Goal: Information Seeking & Learning: Learn about a topic

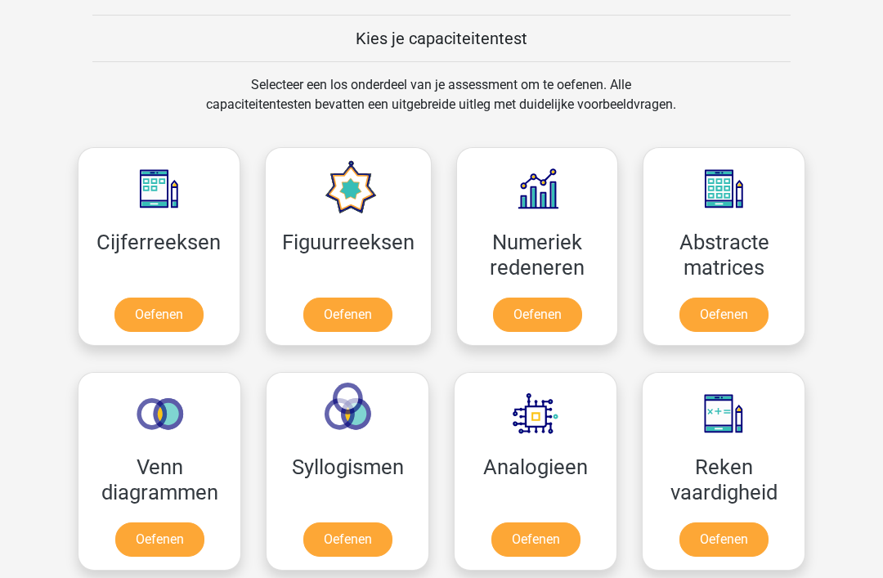
scroll to position [621, 0]
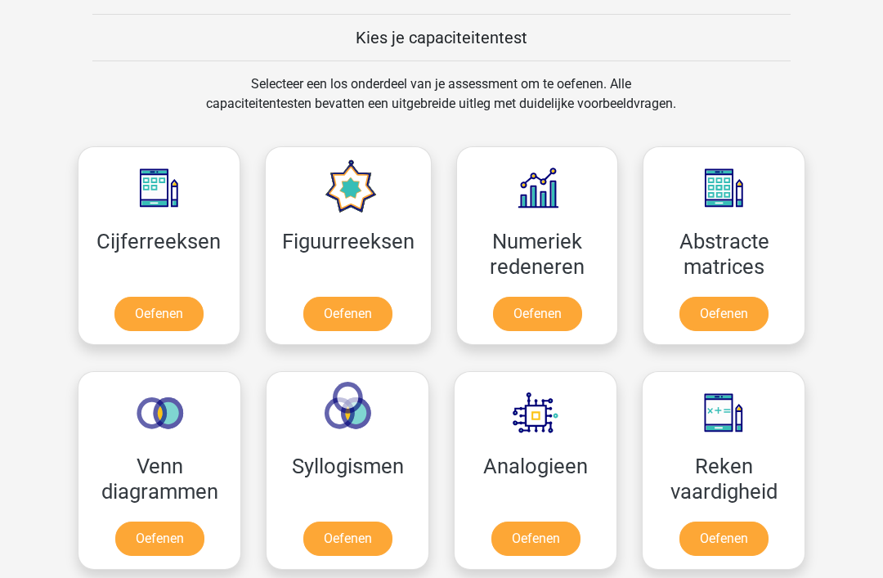
click at [174, 310] on link "Oefenen" at bounding box center [159, 314] width 89 height 34
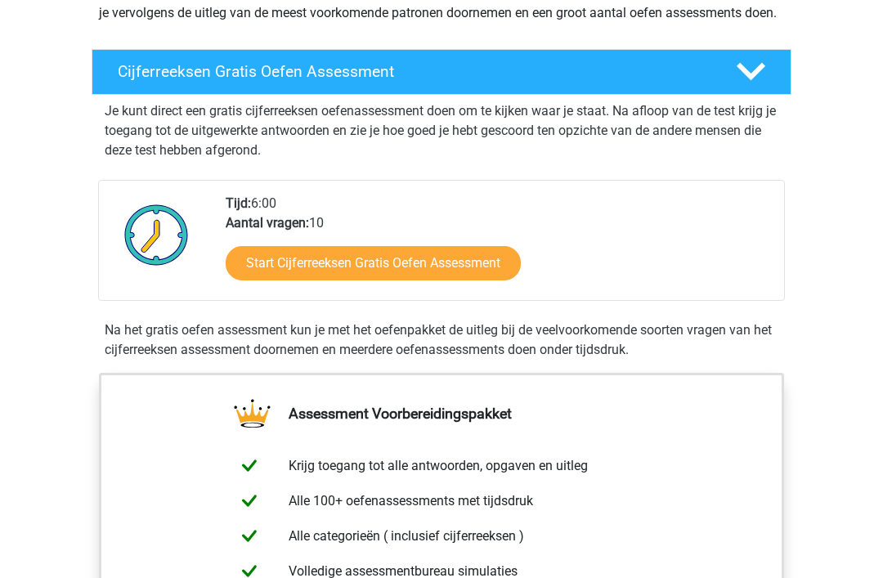
scroll to position [240, 0]
click at [406, 276] on link "Start Cijferreeksen Gratis Oefen Assessment" at bounding box center [373, 263] width 295 height 34
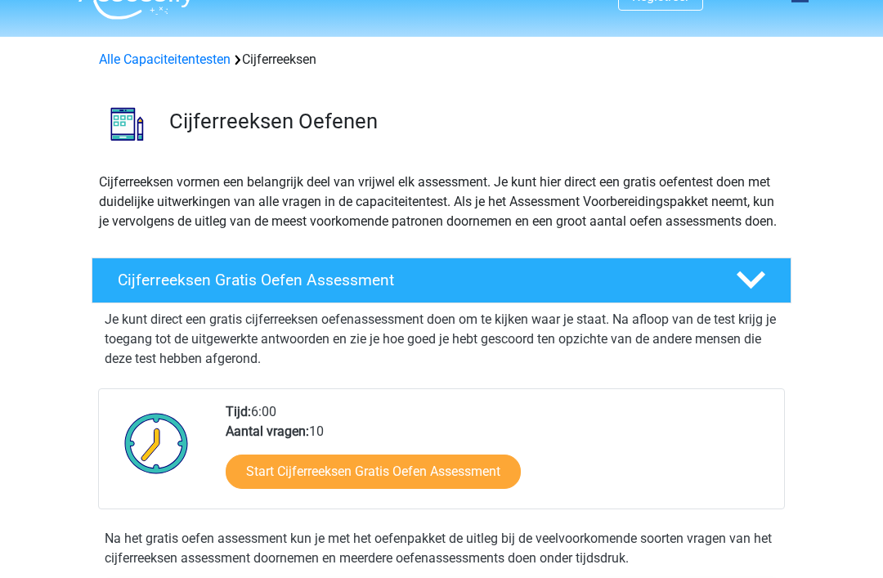
scroll to position [0, 0]
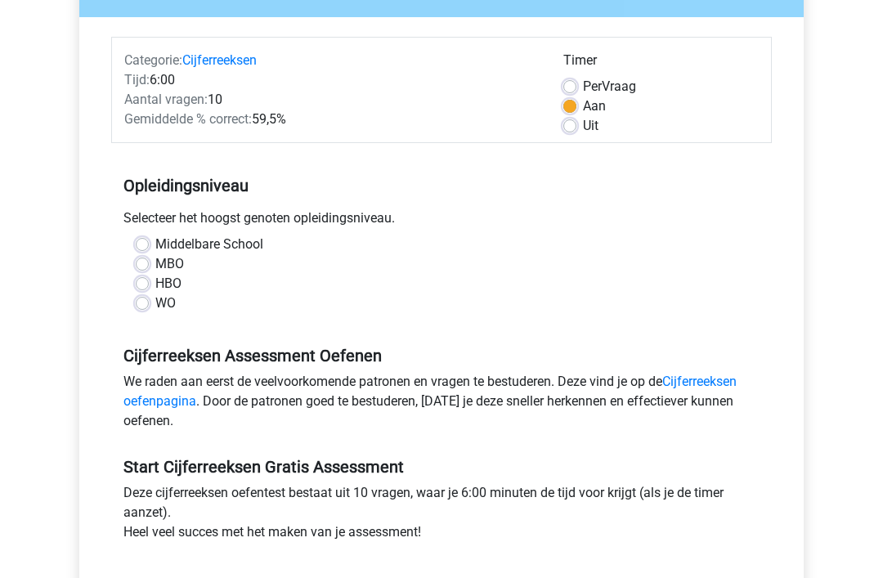
scroll to position [178, 0]
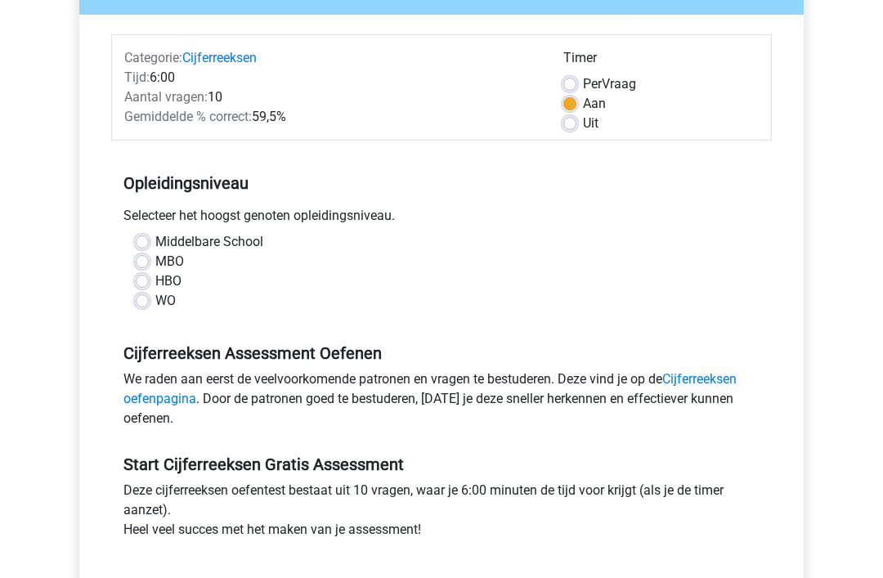
click at [155, 278] on label "HBO" at bounding box center [168, 282] width 26 height 20
click at [147, 278] on input "HBO" at bounding box center [142, 280] width 13 height 16
radio input "true"
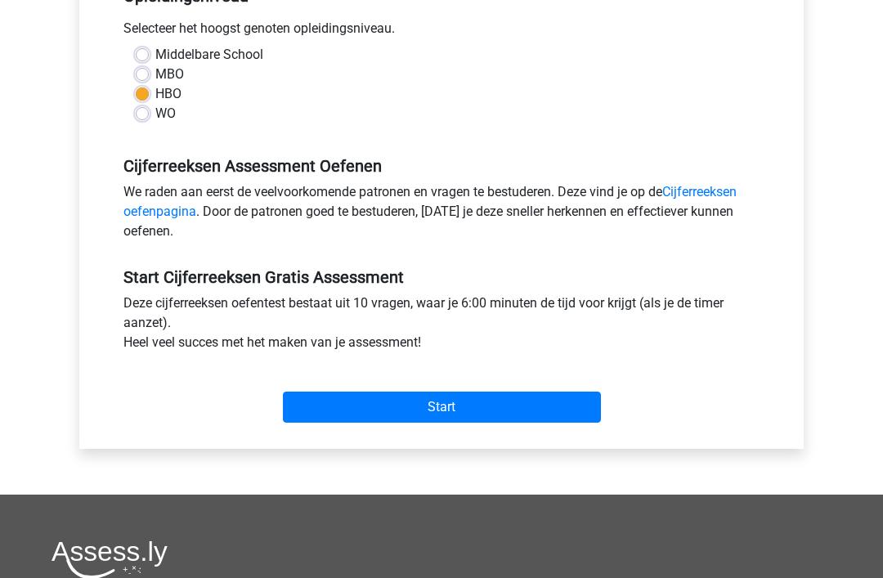
scroll to position [367, 0]
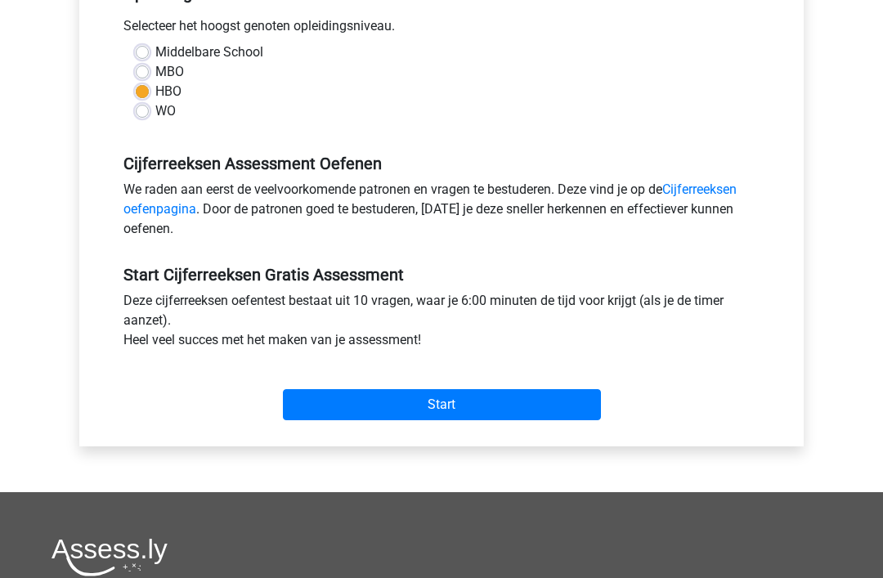
click at [461, 398] on input "Start" at bounding box center [442, 405] width 318 height 31
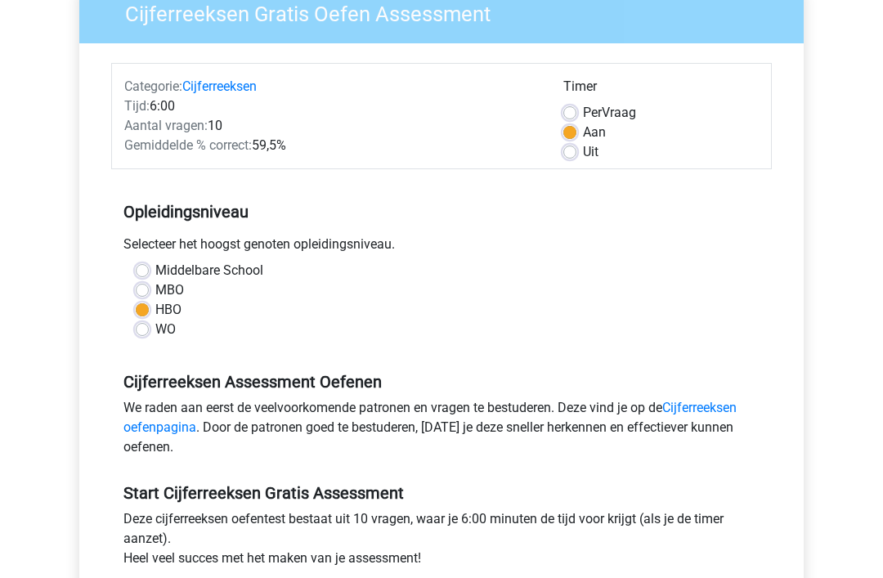
scroll to position [146, 0]
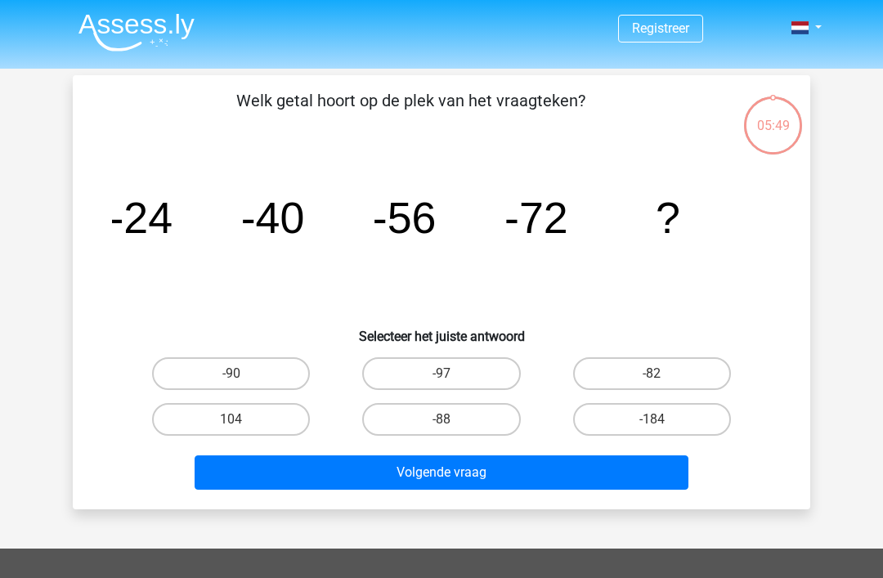
click at [473, 420] on label "-88" at bounding box center [441, 419] width 158 height 33
click at [452, 420] on input "-88" at bounding box center [447, 425] width 11 height 11
radio input "true"
click at [510, 474] on button "Volgende vraag" at bounding box center [442, 473] width 495 height 34
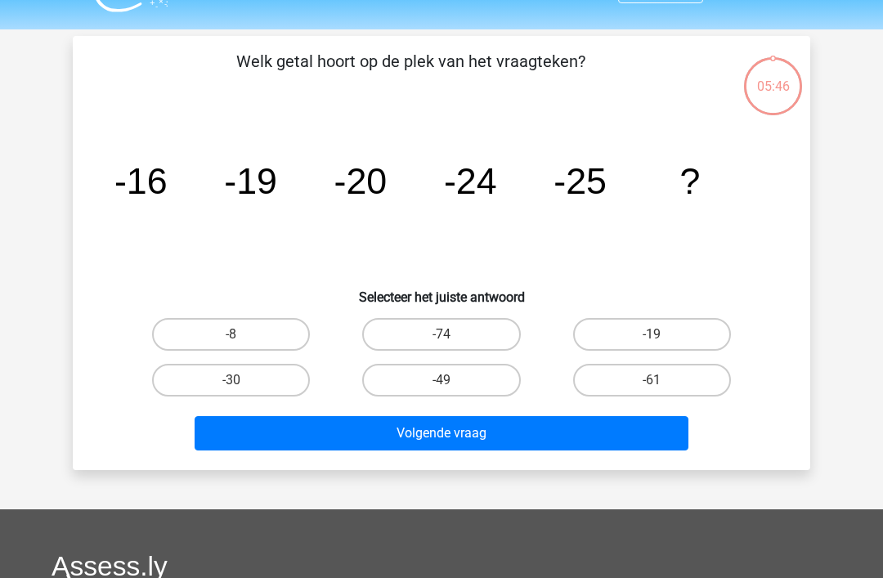
scroll to position [75, 0]
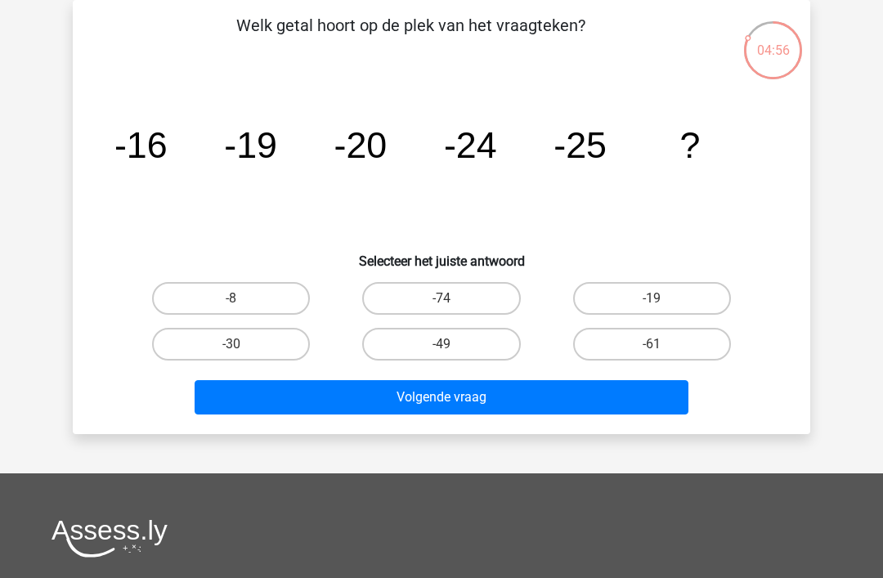
click at [477, 394] on button "Volgende vraag" at bounding box center [442, 397] width 495 height 34
click at [242, 339] on label "-30" at bounding box center [231, 344] width 158 height 33
click at [242, 344] on input "-30" at bounding box center [236, 349] width 11 height 11
radio input "true"
click at [461, 408] on button "Volgende vraag" at bounding box center [442, 397] width 495 height 34
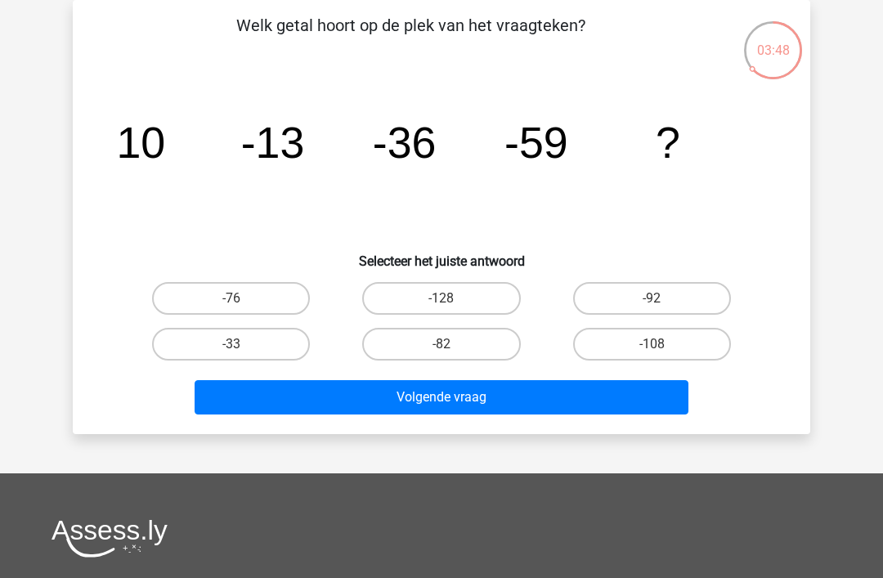
click at [499, 394] on button "Volgende vraag" at bounding box center [442, 397] width 495 height 34
click at [285, 303] on label "-76" at bounding box center [231, 298] width 158 height 33
click at [242, 303] on input "-76" at bounding box center [236, 304] width 11 height 11
radio input "true"
click at [439, 402] on button "Volgende vraag" at bounding box center [442, 397] width 495 height 34
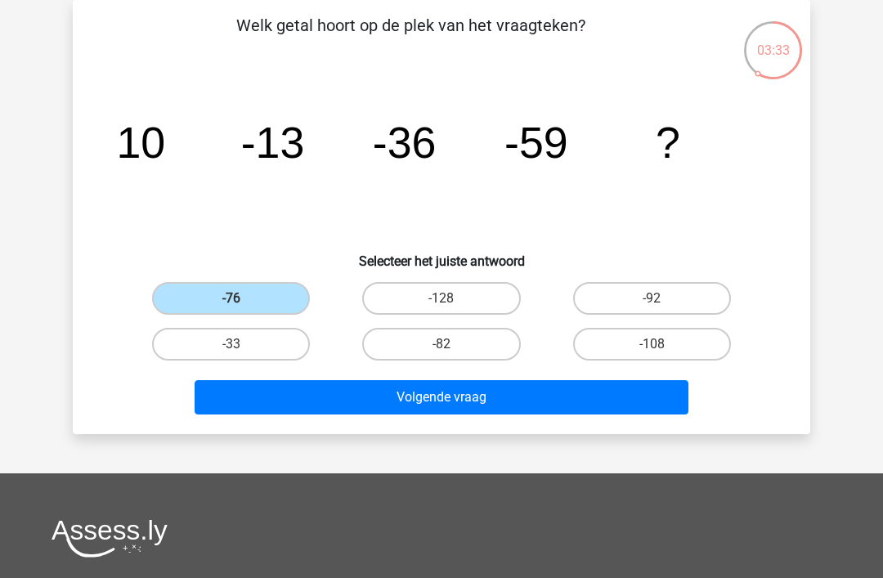
click at [439, 389] on button "Volgende vraag" at bounding box center [442, 397] width 495 height 34
click at [451, 341] on label "-82" at bounding box center [441, 344] width 158 height 33
click at [451, 344] on input "-82" at bounding box center [447, 349] width 11 height 11
radio input "true"
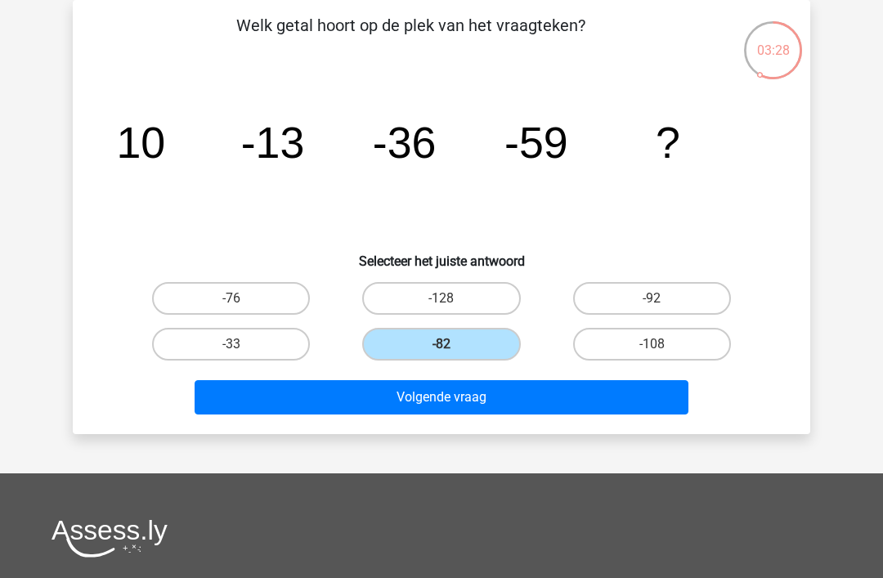
click at [518, 395] on button "Volgende vraag" at bounding box center [442, 397] width 495 height 34
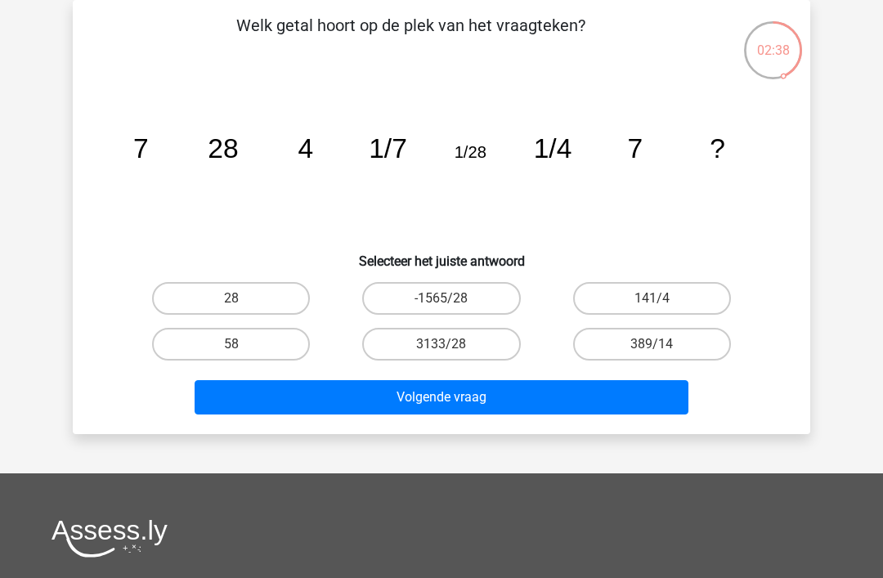
click at [491, 339] on label "3133/28" at bounding box center [441, 344] width 158 height 33
click at [452, 344] on input "3133/28" at bounding box center [447, 349] width 11 height 11
radio input "true"
click at [461, 341] on label "3133/28" at bounding box center [441, 344] width 158 height 33
click at [452, 344] on input "3133/28" at bounding box center [447, 349] width 11 height 11
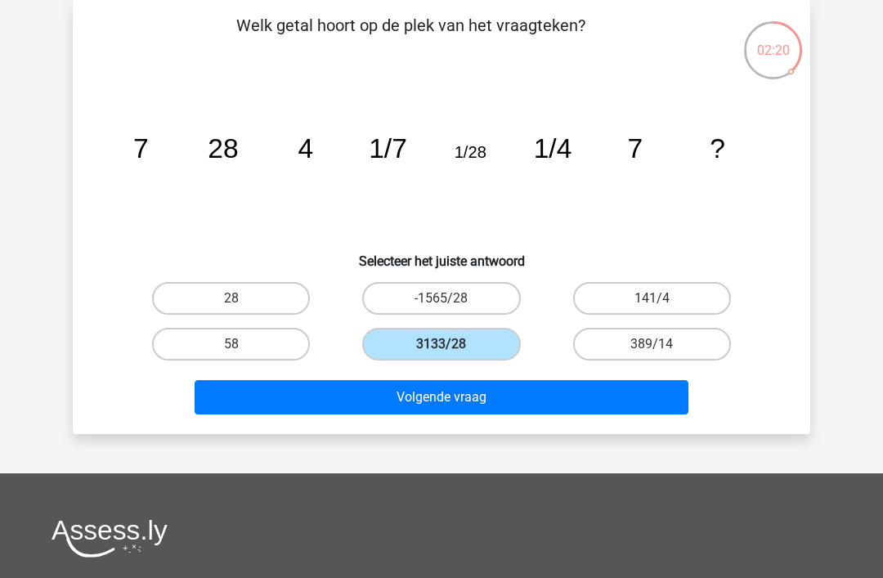
click at [496, 397] on button "Volgende vraag" at bounding box center [442, 397] width 495 height 34
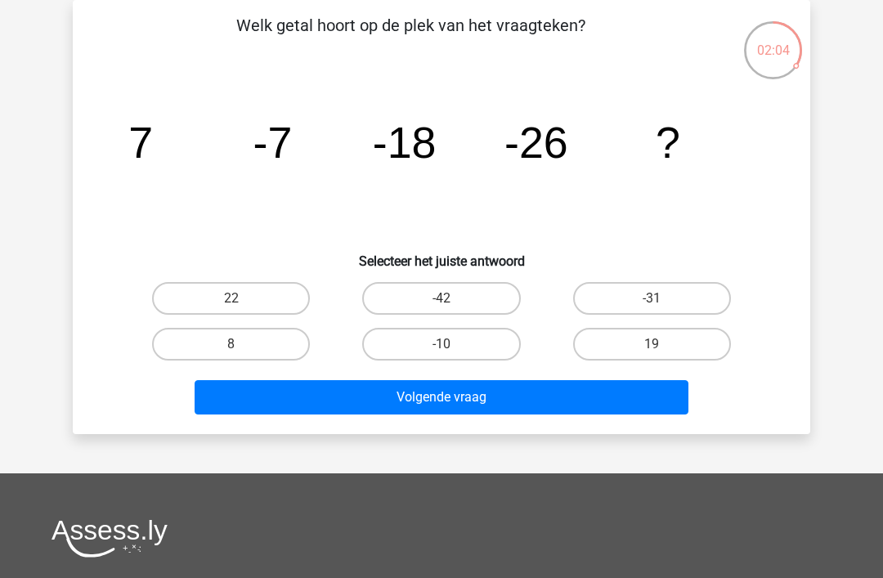
click at [478, 298] on label "-42" at bounding box center [441, 298] width 158 height 33
click at [452, 299] on input "-42" at bounding box center [447, 304] width 11 height 11
radio input "true"
click at [487, 393] on button "Volgende vraag" at bounding box center [442, 397] width 495 height 34
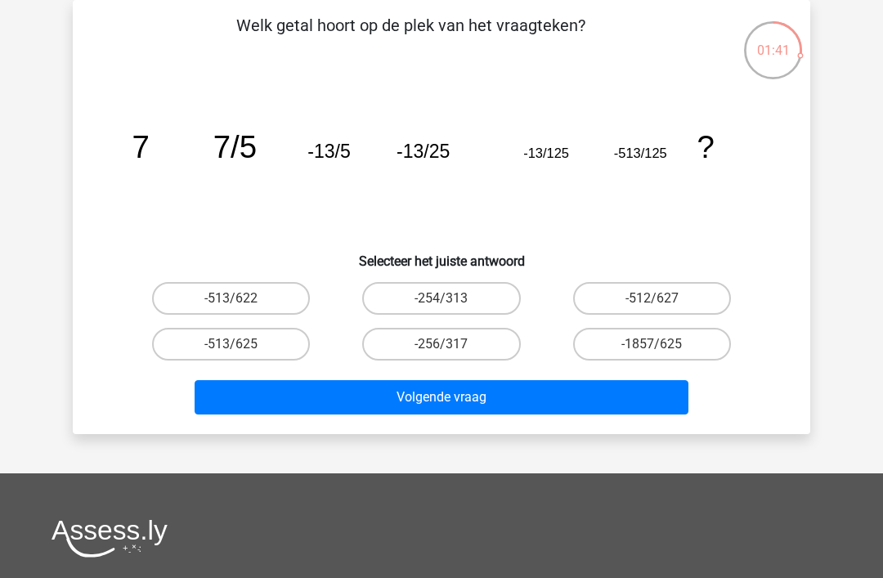
click at [259, 346] on label "-513/625" at bounding box center [231, 344] width 158 height 33
click at [242, 346] on input "-513/625" at bounding box center [236, 349] width 11 height 11
radio input "true"
click at [416, 386] on button "Volgende vraag" at bounding box center [442, 397] width 495 height 34
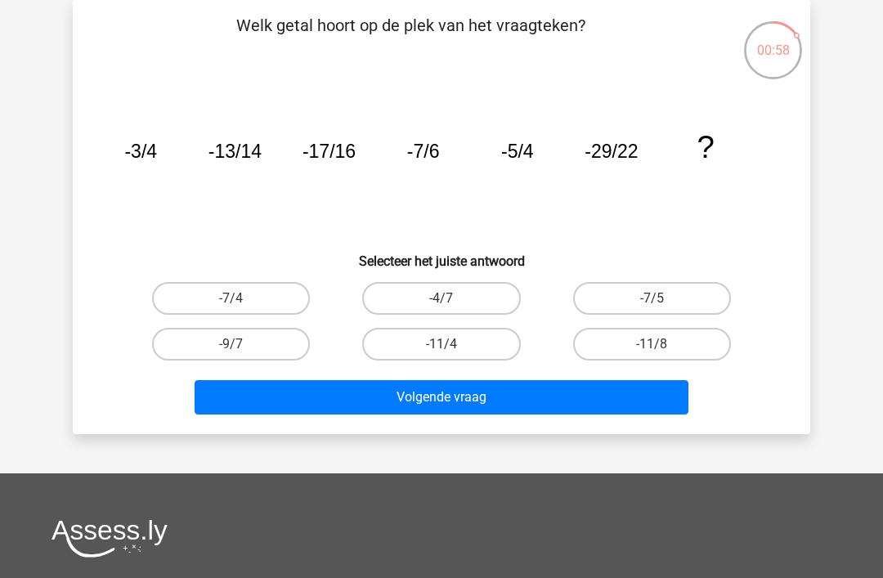
click at [269, 348] on label "-9/7" at bounding box center [231, 344] width 158 height 33
click at [242, 348] on input "-9/7" at bounding box center [236, 349] width 11 height 11
radio input "true"
click at [415, 407] on button "Volgende vraag" at bounding box center [442, 397] width 495 height 34
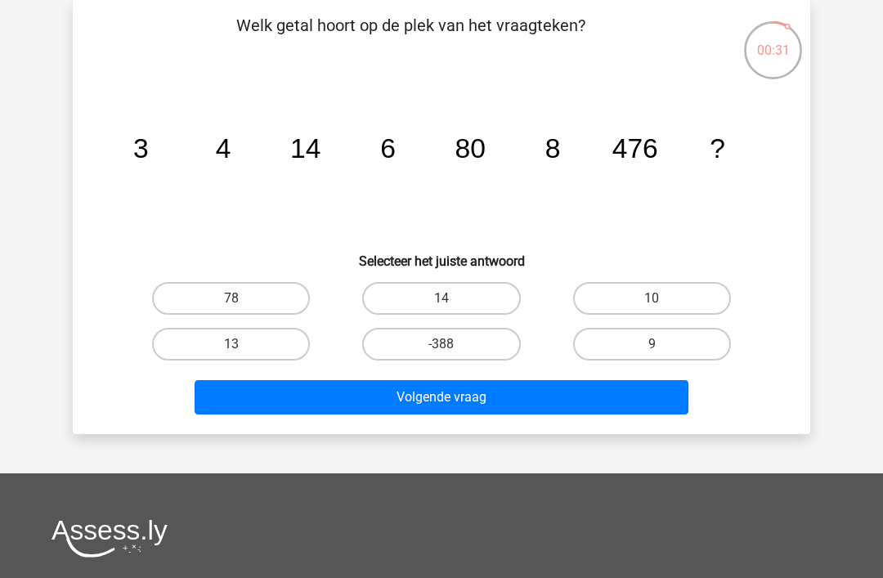
click at [267, 296] on label "78" at bounding box center [231, 298] width 158 height 33
click at [242, 299] on input "78" at bounding box center [236, 304] width 11 height 11
radio input "true"
click at [465, 395] on button "Volgende vraag" at bounding box center [442, 397] width 495 height 34
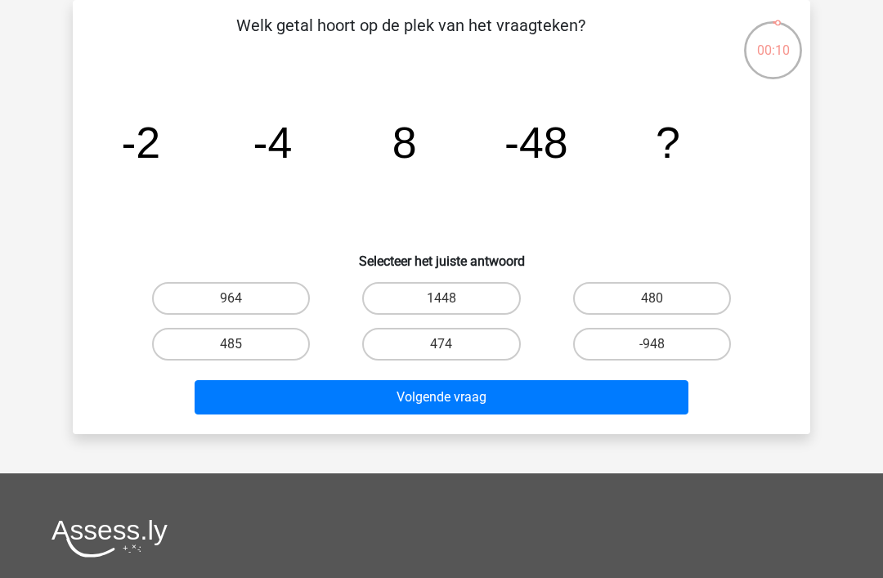
click at [456, 343] on label "474" at bounding box center [441, 344] width 158 height 33
click at [452, 344] on input "474" at bounding box center [447, 349] width 11 height 11
radio input "true"
click at [487, 392] on button "Volgende vraag" at bounding box center [442, 397] width 495 height 34
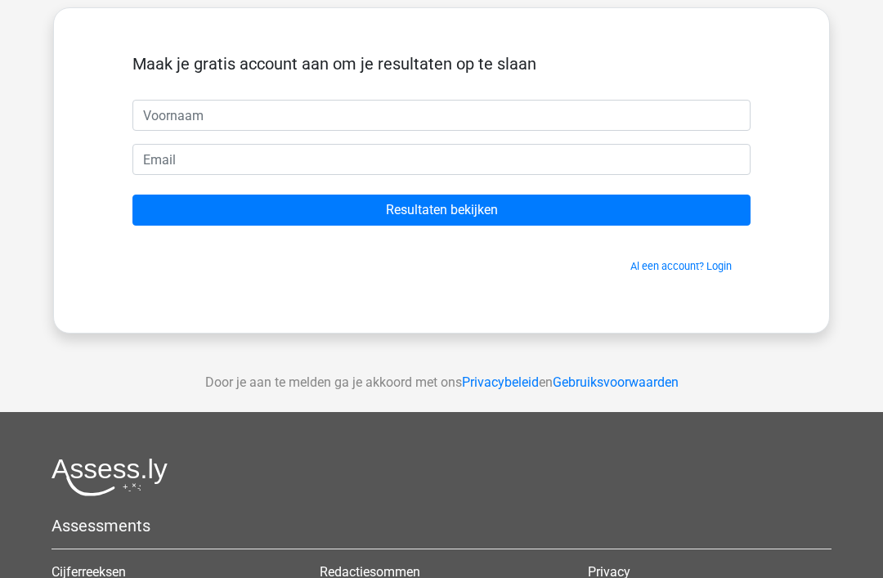
scroll to position [80, 0]
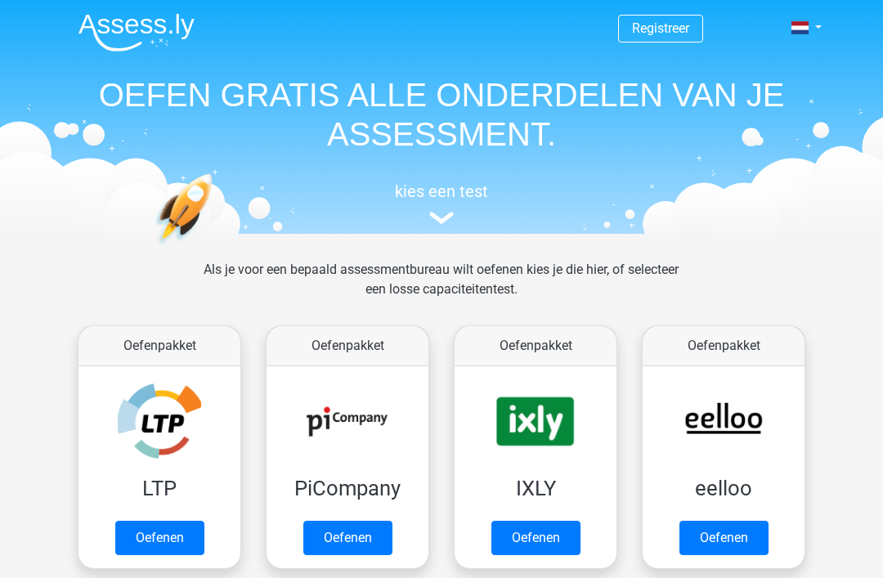
scroll to position [674, 0]
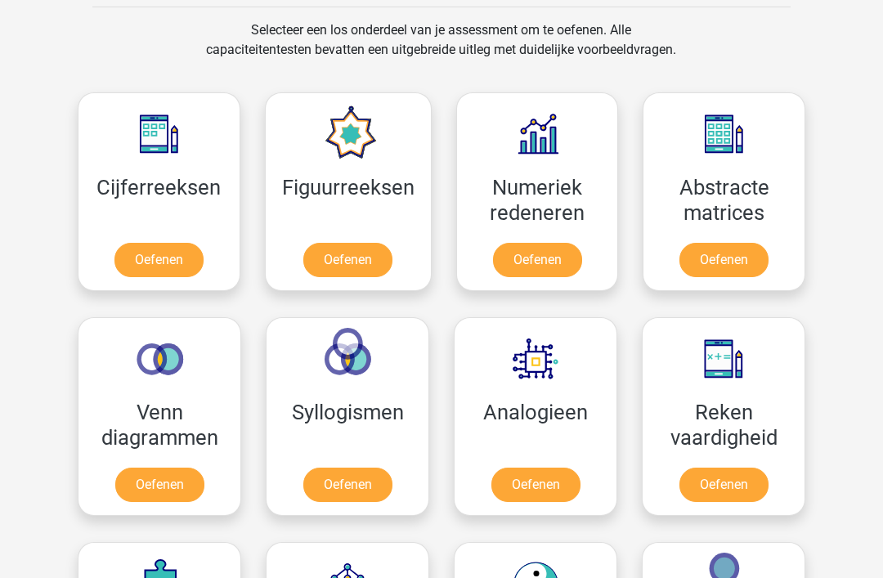
click at [364, 263] on link "Oefenen" at bounding box center [347, 261] width 89 height 34
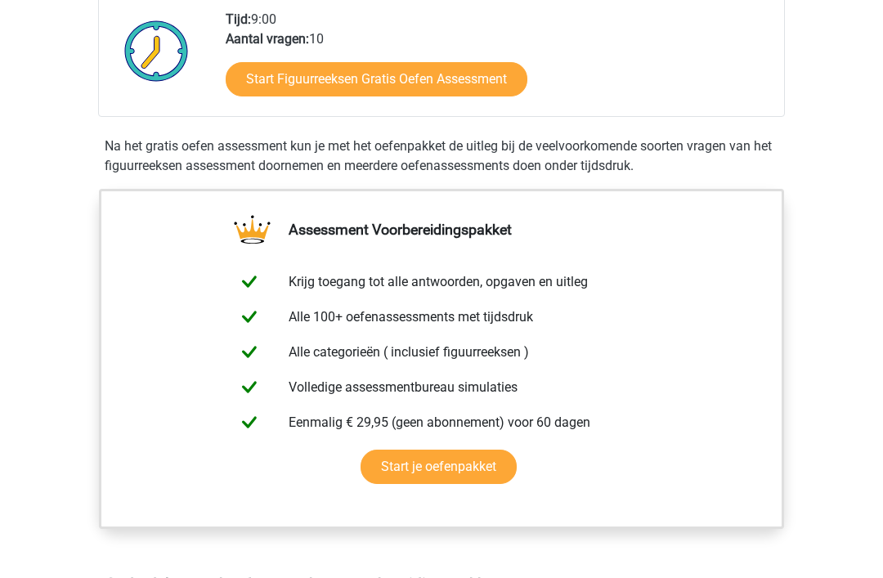
scroll to position [423, 0]
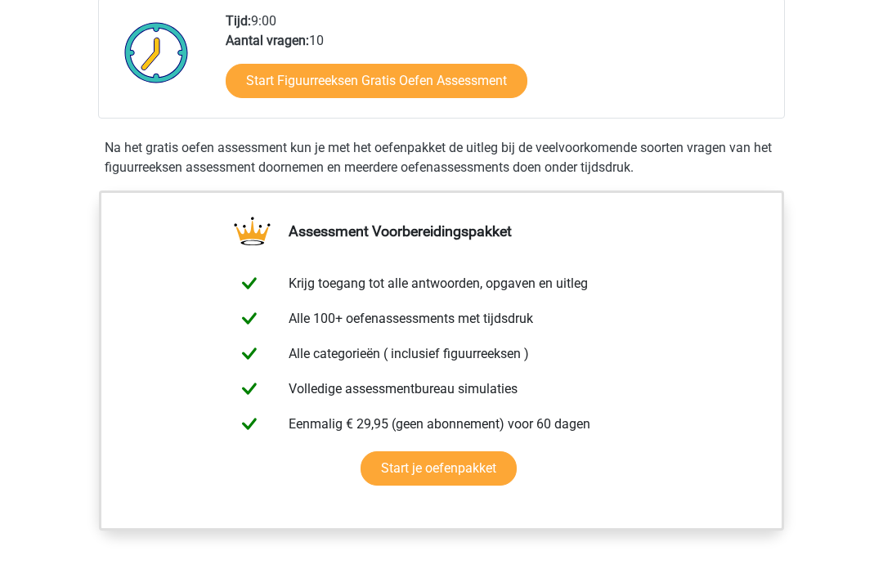
click at [465, 471] on link "Start je oefenpakket" at bounding box center [439, 469] width 156 height 34
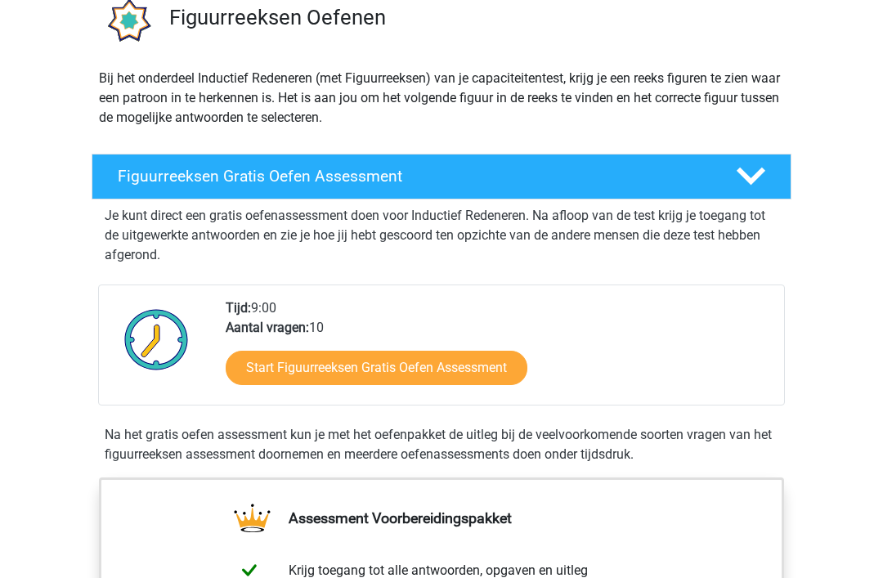
scroll to position [136, 0]
click at [429, 366] on link "Start Figuurreeksen Gratis Oefen Assessment" at bounding box center [377, 368] width 302 height 34
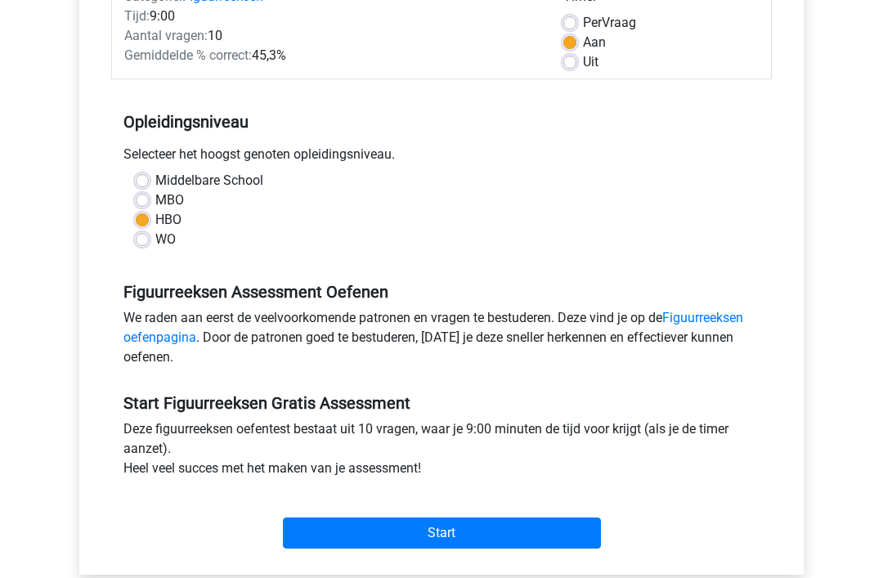
scroll to position [240, 0]
click at [469, 527] on input "Start" at bounding box center [442, 533] width 318 height 31
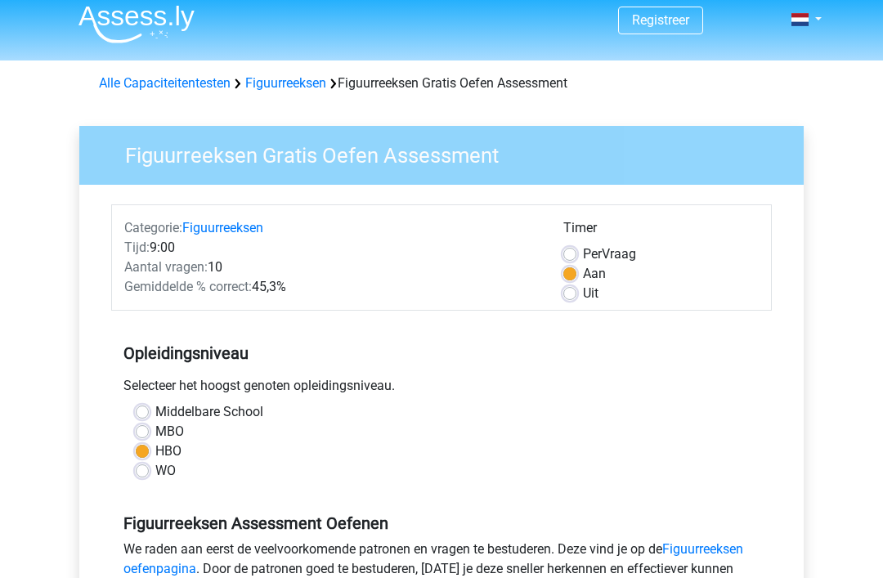
scroll to position [0, 0]
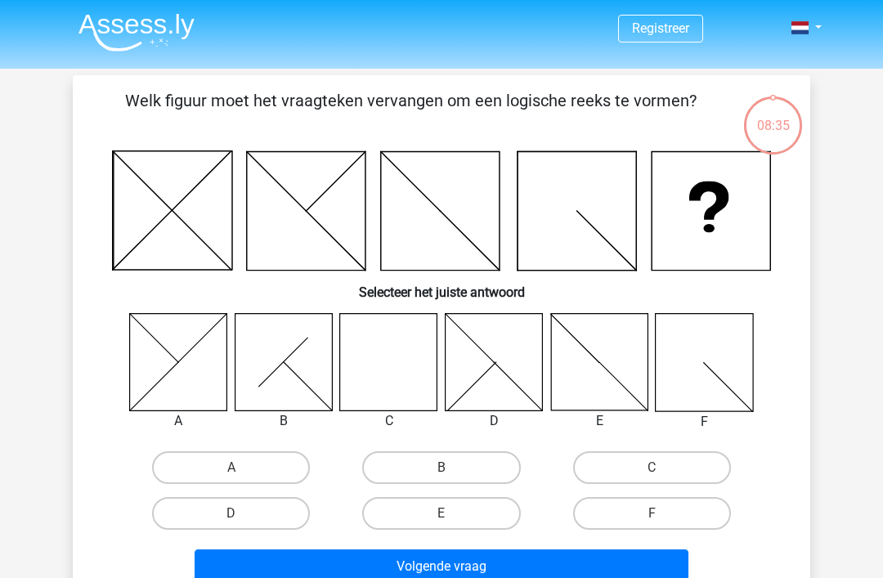
click at [393, 359] on icon at bounding box center [388, 361] width 97 height 97
click at [645, 467] on label "C" at bounding box center [652, 468] width 158 height 33
click at [652, 468] on input "C" at bounding box center [657, 473] width 11 height 11
radio input "true"
click at [564, 555] on button "Volgende vraag" at bounding box center [442, 567] width 495 height 34
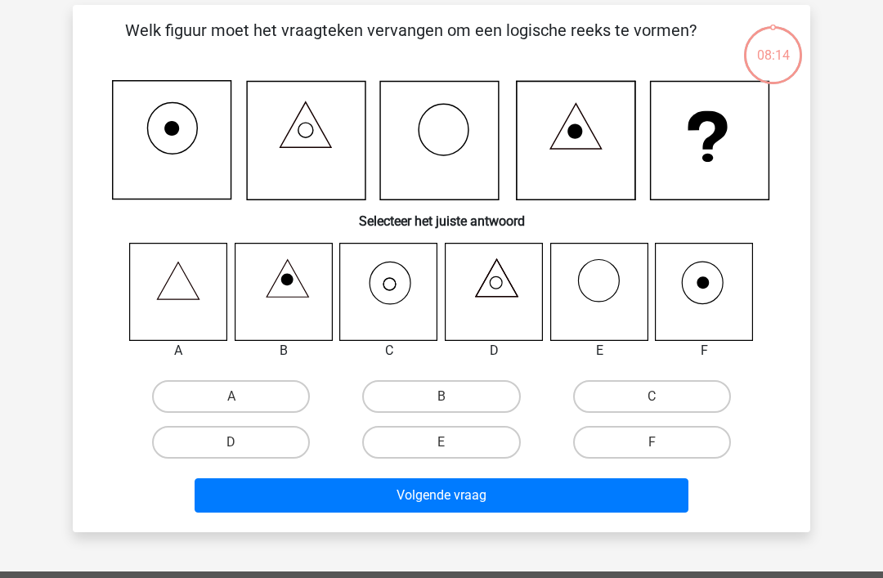
scroll to position [75, 0]
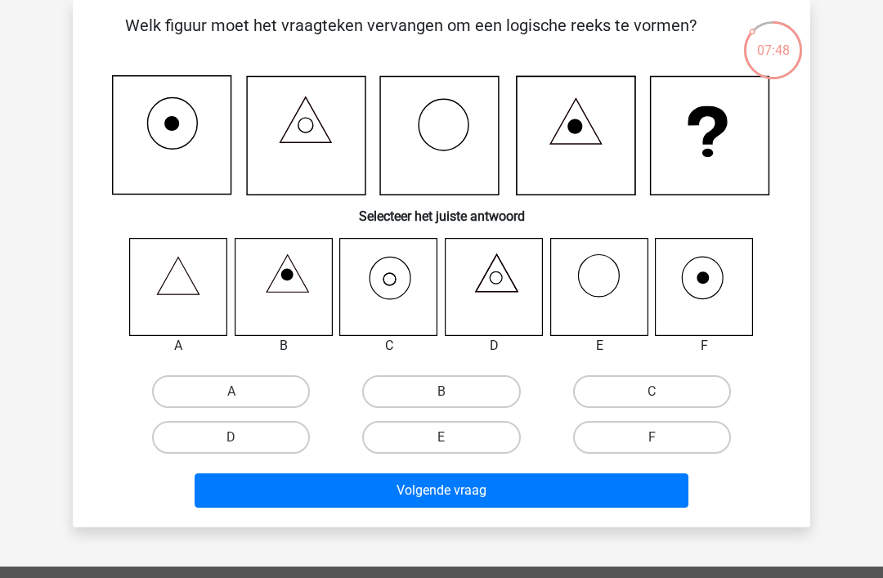
click at [397, 280] on icon at bounding box center [390, 279] width 12 height 12
click at [645, 387] on label "C" at bounding box center [652, 391] width 158 height 33
click at [652, 392] on input "C" at bounding box center [657, 397] width 11 height 11
radio input "true"
click at [569, 486] on button "Volgende vraag" at bounding box center [442, 491] width 495 height 34
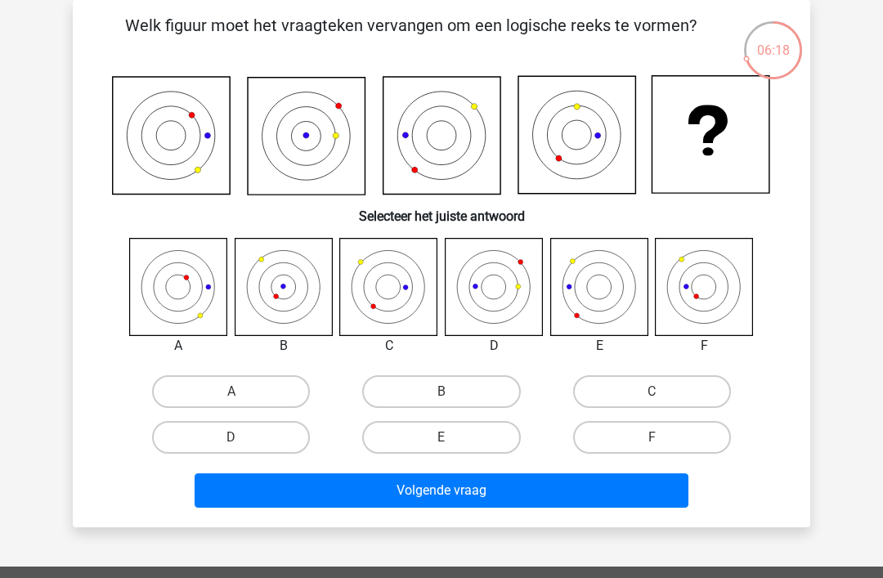
click at [598, 293] on icon at bounding box center [598, 286] width 97 height 97
click at [439, 433] on label "E" at bounding box center [441, 437] width 158 height 33
click at [442, 438] on input "E" at bounding box center [447, 443] width 11 height 11
radio input "true"
click at [479, 491] on button "Volgende vraag" at bounding box center [442, 491] width 495 height 34
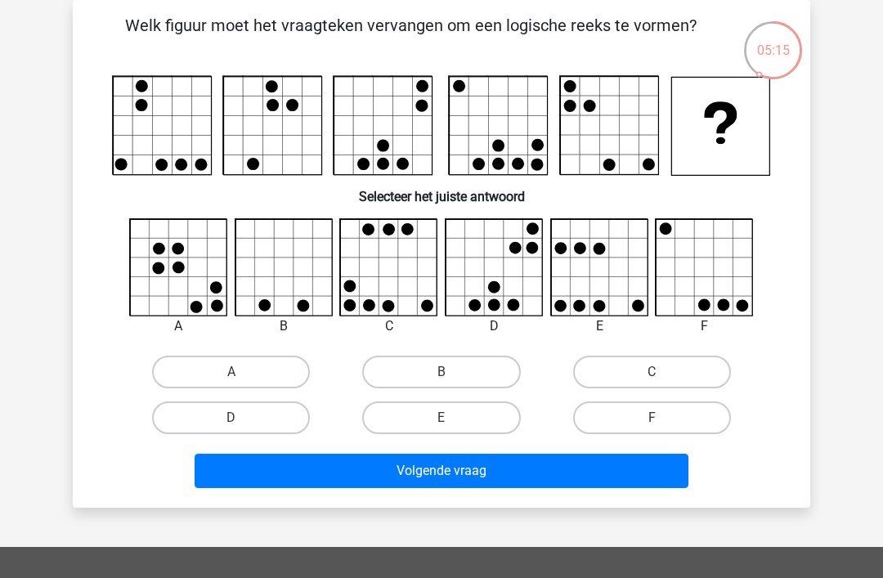
click at [609, 263] on icon at bounding box center [619, 268] width 20 height 20
click at [466, 415] on label "E" at bounding box center [441, 418] width 158 height 33
click at [452, 418] on input "E" at bounding box center [447, 423] width 11 height 11
radio input "true"
click at [486, 477] on button "Volgende vraag" at bounding box center [442, 471] width 495 height 34
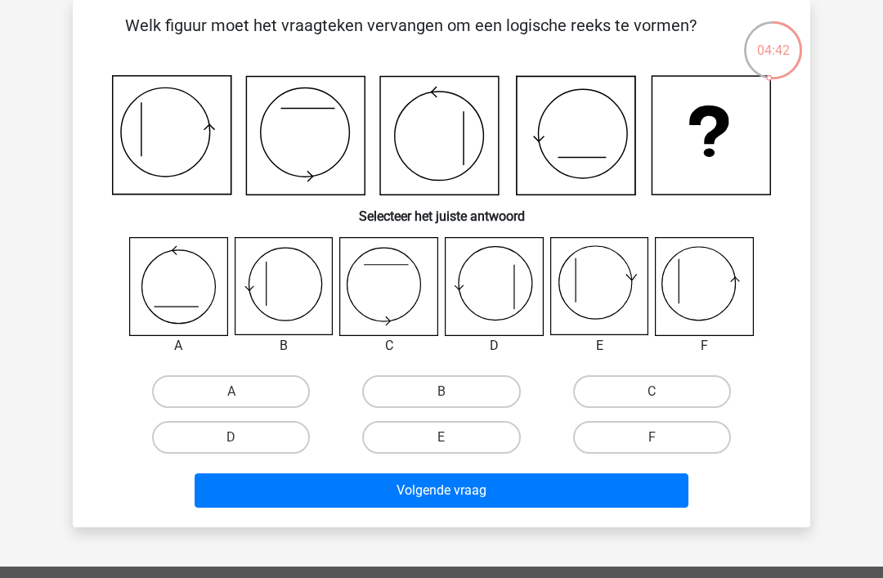
click at [242, 397] on input "A" at bounding box center [236, 397] width 11 height 11
radio input "true"
click at [295, 494] on button "Volgende vraag" at bounding box center [442, 491] width 495 height 34
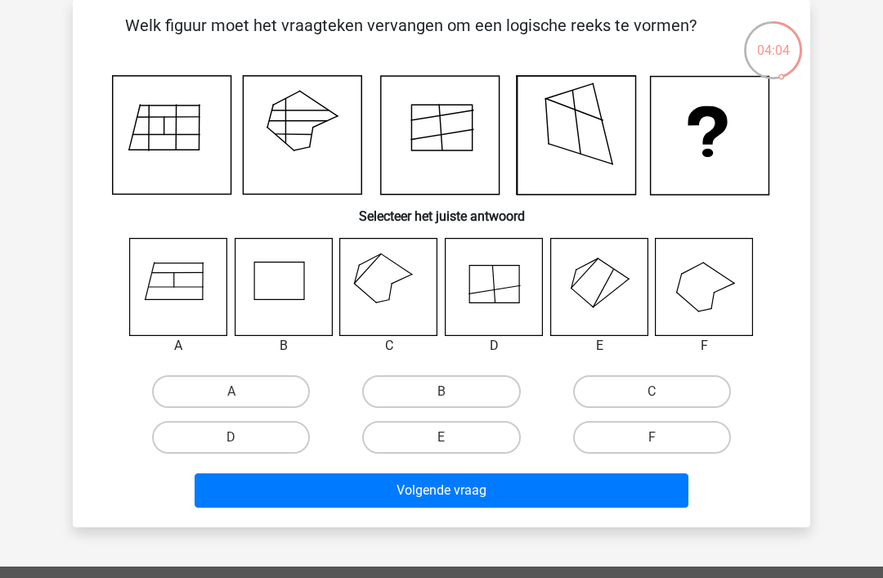
click at [630, 436] on label "F" at bounding box center [652, 437] width 158 height 33
click at [652, 438] on input "F" at bounding box center [657, 443] width 11 height 11
radio input "true"
click at [604, 481] on button "Volgende vraag" at bounding box center [442, 491] width 495 height 34
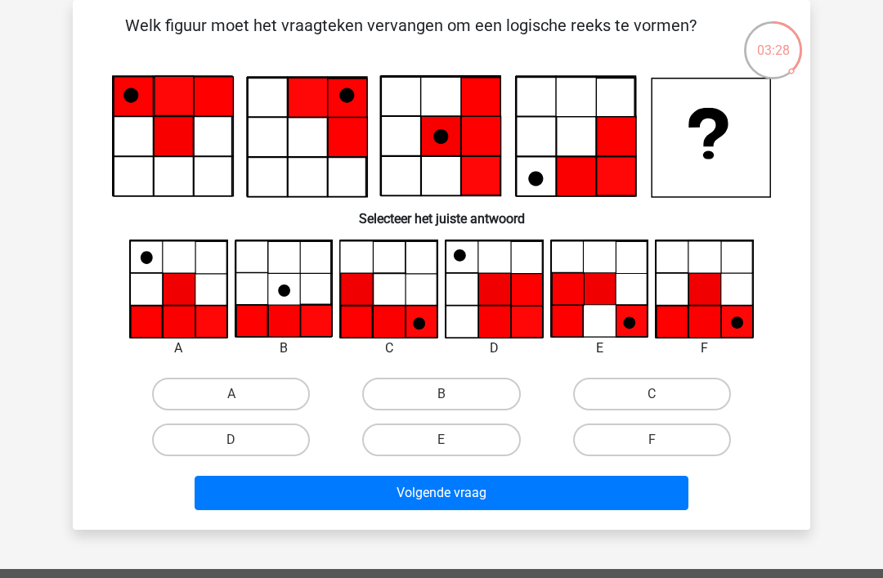
click at [637, 392] on label "C" at bounding box center [652, 394] width 158 height 33
click at [652, 394] on input "C" at bounding box center [657, 399] width 11 height 11
radio input "true"
click at [587, 485] on button "Volgende vraag" at bounding box center [442, 493] width 495 height 34
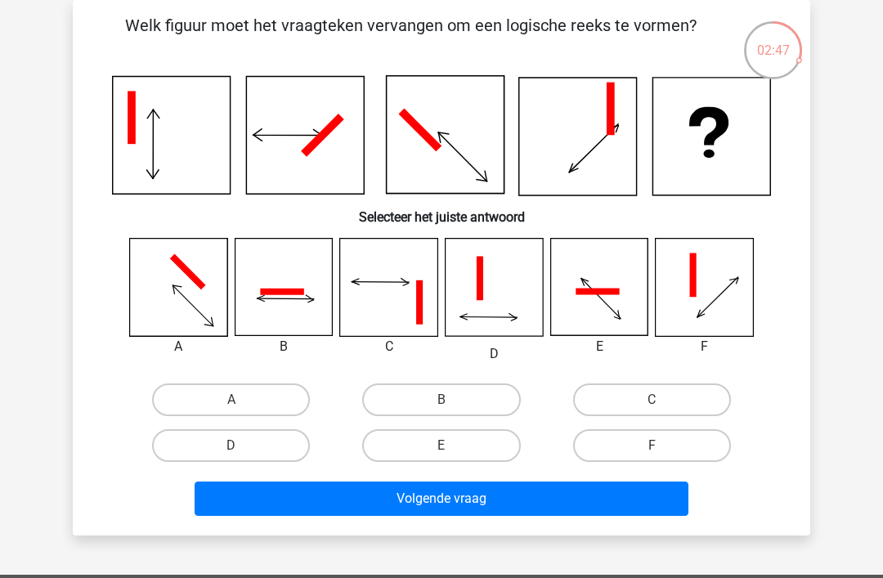
click at [273, 442] on label "D" at bounding box center [231, 445] width 158 height 33
click at [242, 446] on input "D" at bounding box center [236, 451] width 11 height 11
radio input "true"
click at [300, 496] on button "Volgende vraag" at bounding box center [442, 499] width 495 height 34
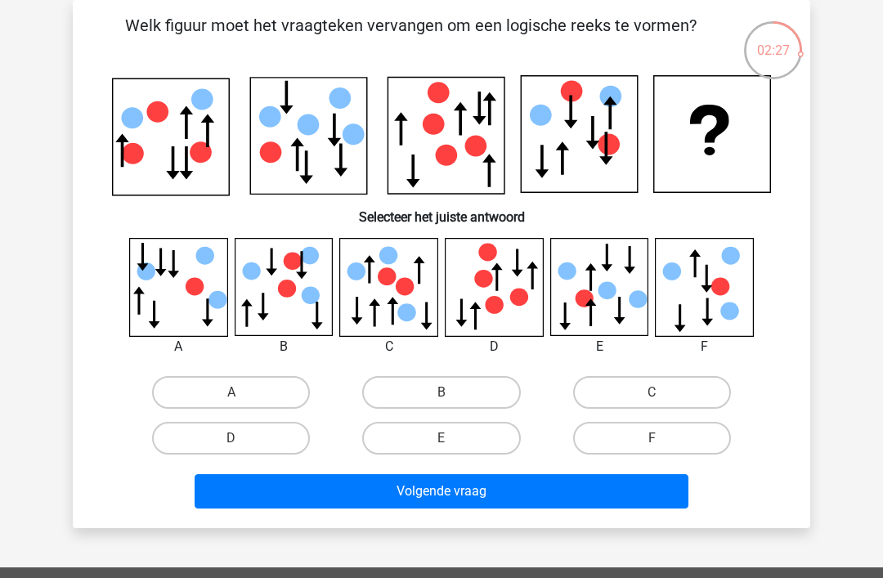
click at [481, 392] on label "B" at bounding box center [441, 392] width 158 height 33
click at [452, 393] on input "B" at bounding box center [447, 398] width 11 height 11
radio input "true"
click at [527, 490] on button "Volgende vraag" at bounding box center [442, 491] width 495 height 34
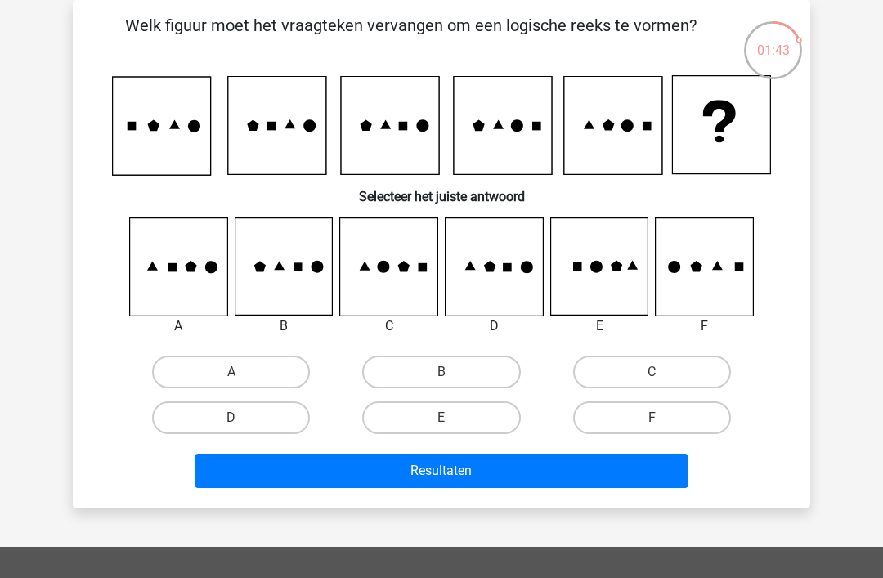
click at [257, 366] on label "A" at bounding box center [231, 372] width 158 height 33
click at [242, 372] on input "A" at bounding box center [236, 377] width 11 height 11
radio input "true"
click at [458, 473] on button "Resultaten" at bounding box center [442, 471] width 495 height 34
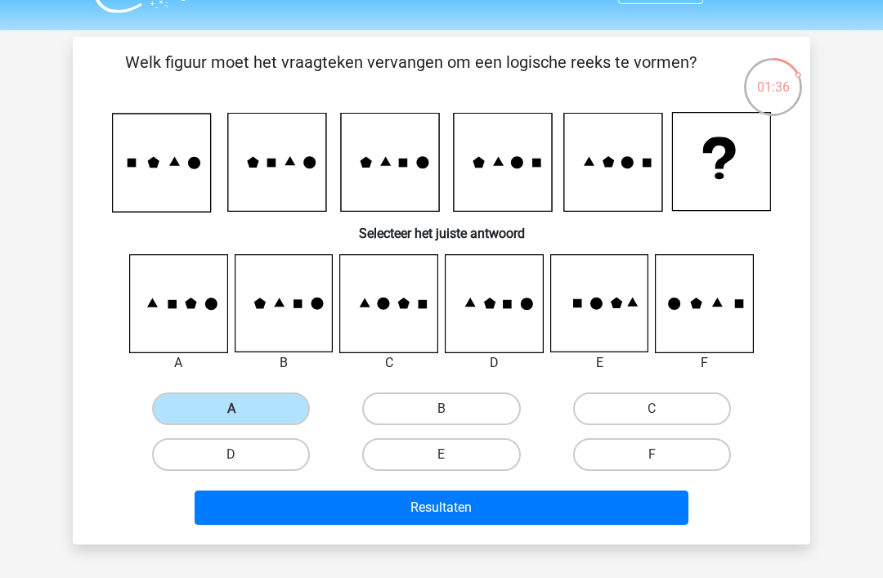
click at [581, 496] on button "Resultaten" at bounding box center [442, 508] width 495 height 34
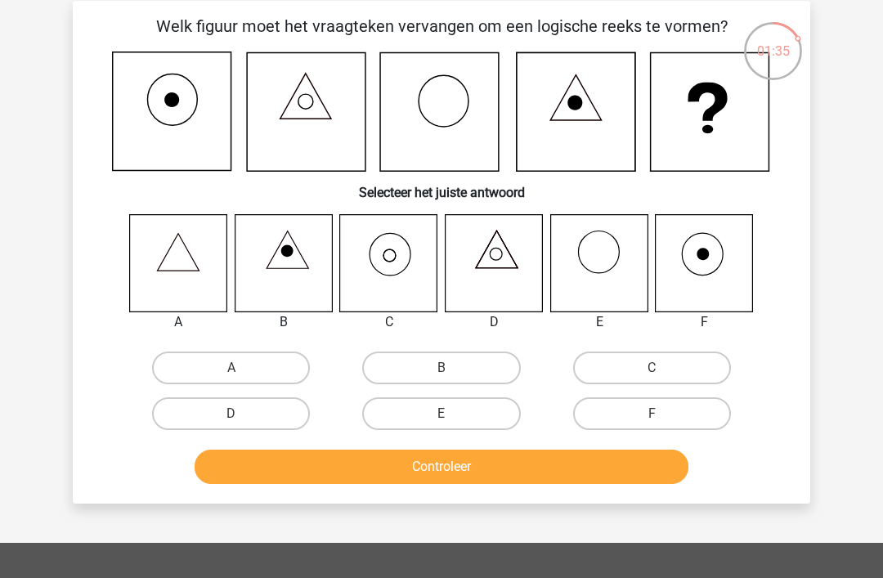
scroll to position [75, 0]
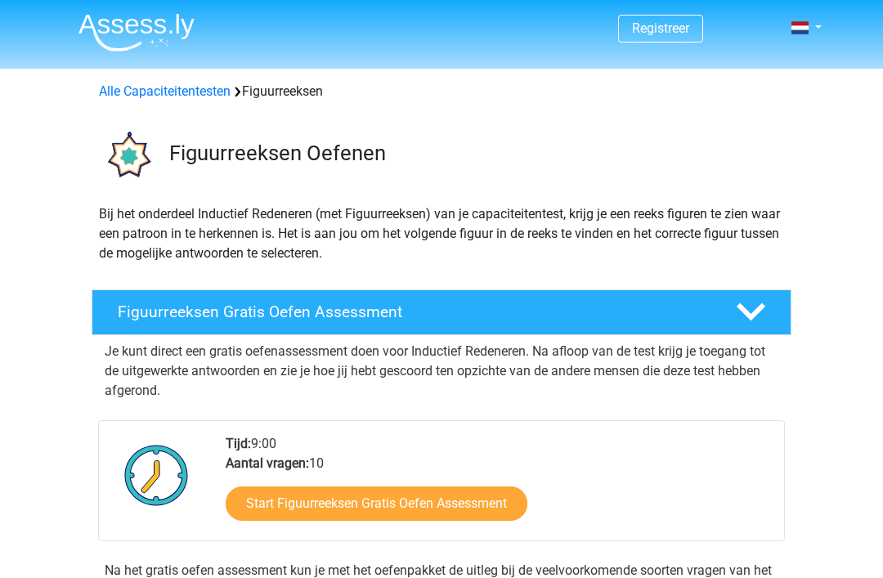
scroll to position [189, 0]
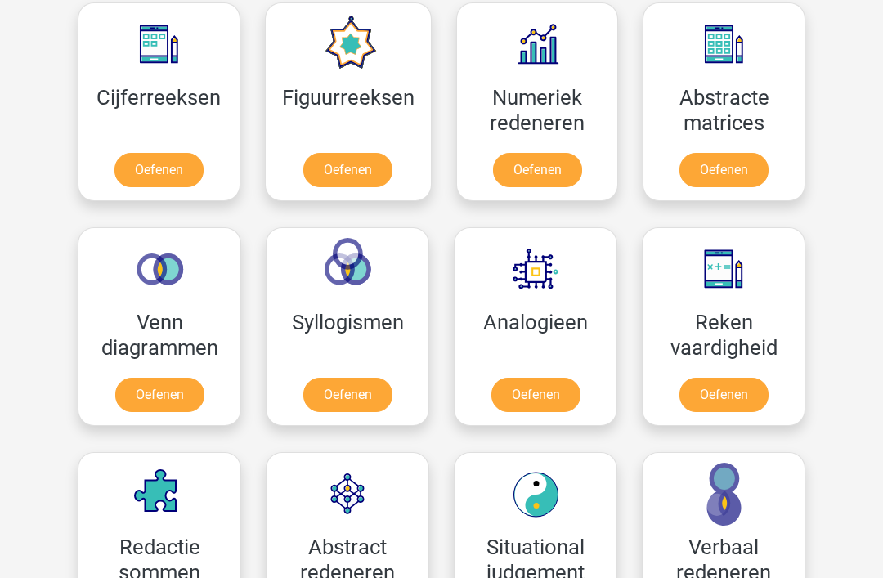
scroll to position [761, 0]
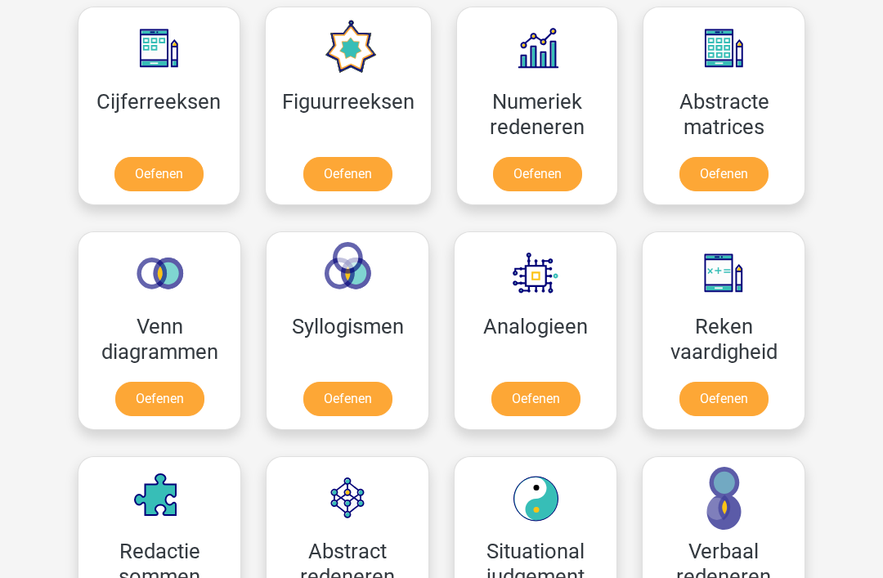
click at [551, 171] on link "Oefenen" at bounding box center [537, 174] width 89 height 34
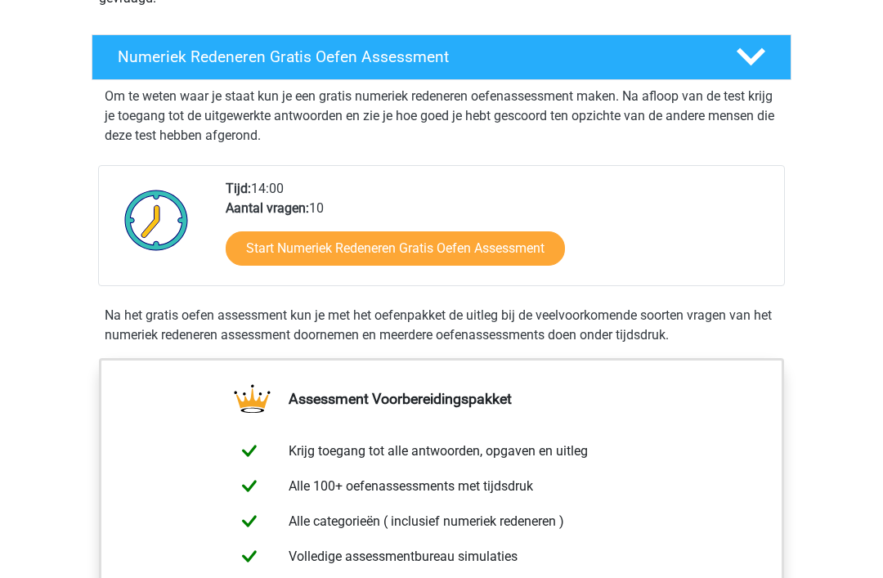
scroll to position [296, 0]
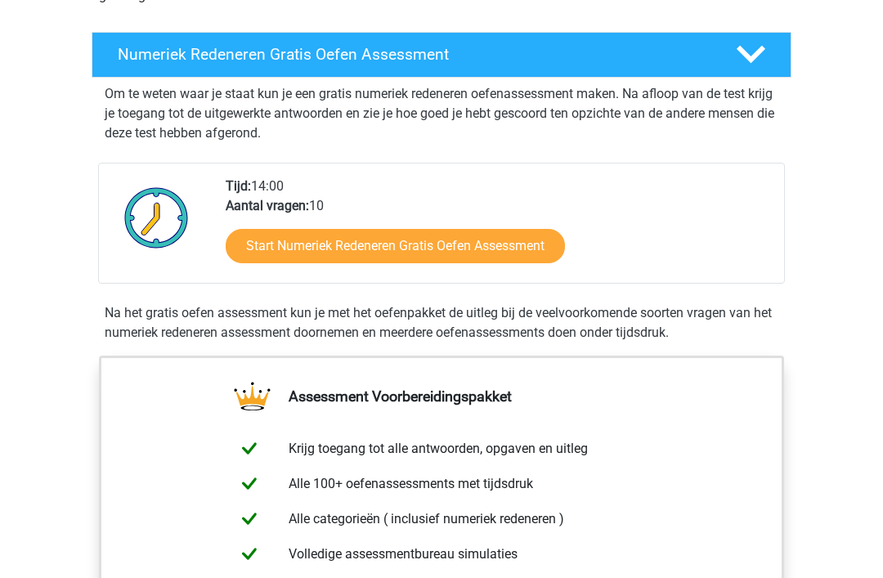
click at [495, 244] on link "Start Numeriek Redeneren Gratis Oefen Assessment" at bounding box center [395, 247] width 339 height 34
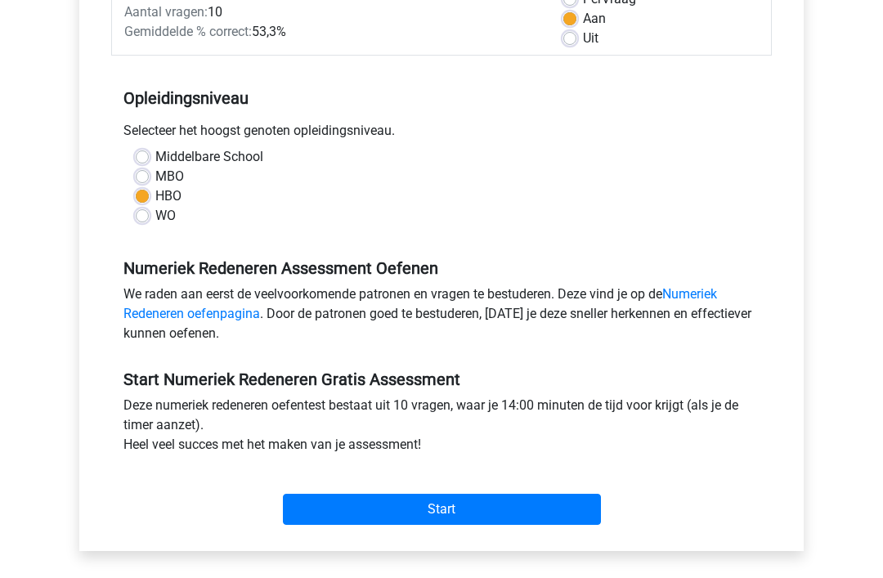
scroll to position [268, 0]
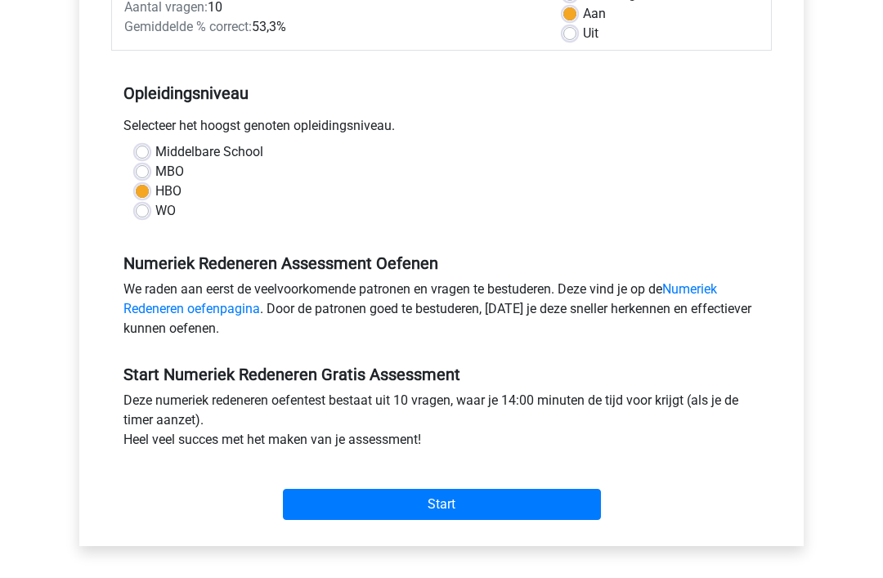
click at [487, 500] on input "Start" at bounding box center [442, 504] width 318 height 31
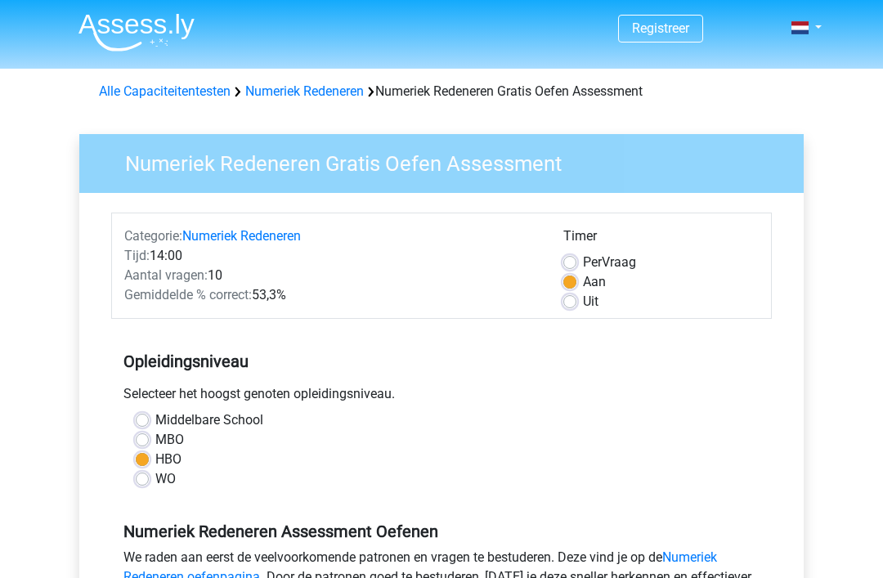
scroll to position [321, 0]
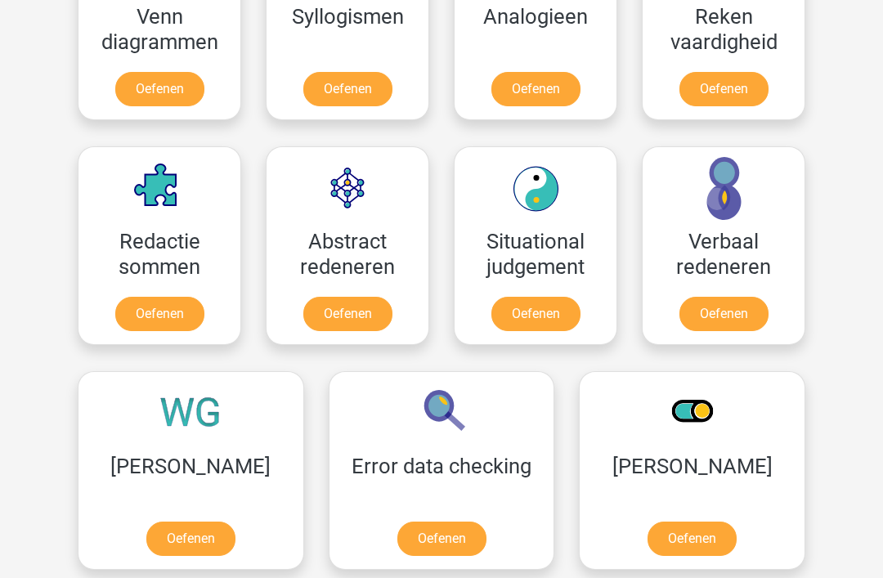
scroll to position [1072, 0]
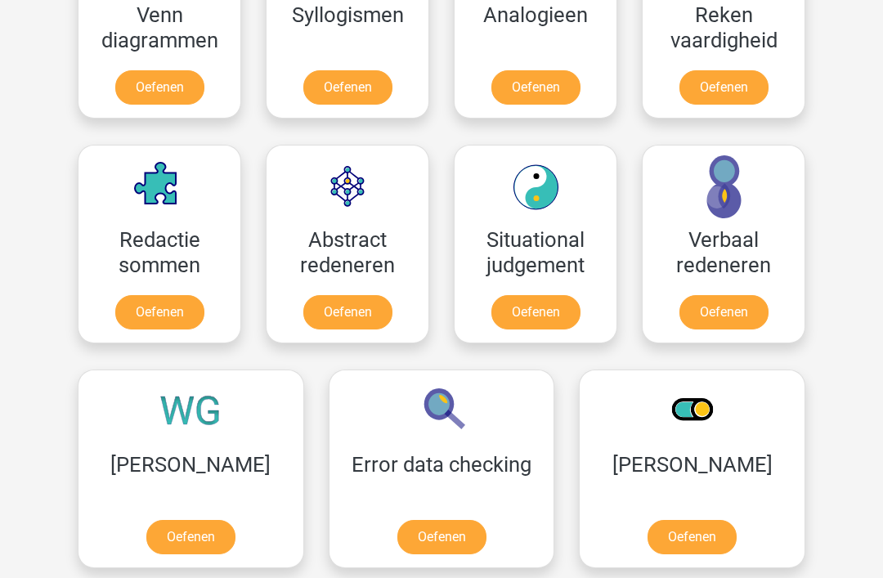
click at [724, 296] on link "Oefenen" at bounding box center [724, 313] width 89 height 34
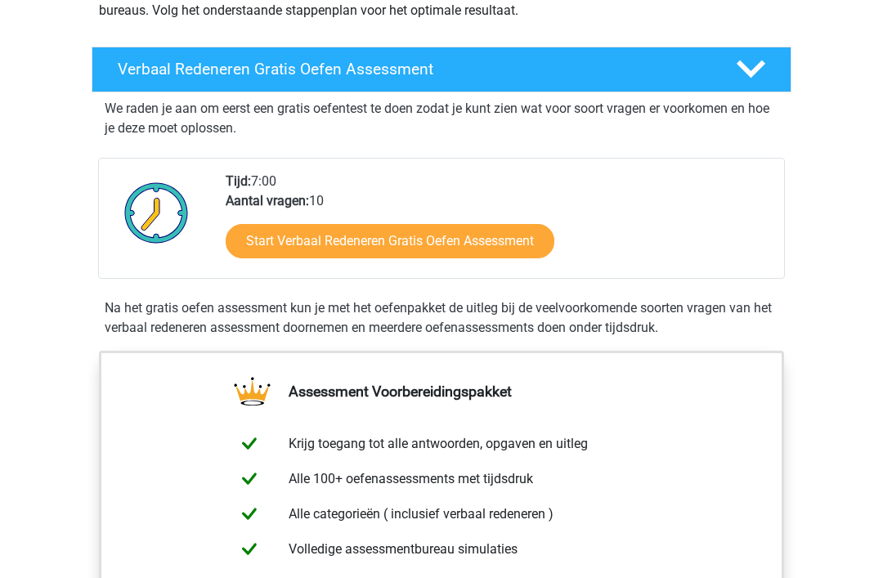
scroll to position [242, 0]
click at [489, 240] on link "Start Verbaal Redeneren Gratis Oefen Assessment" at bounding box center [390, 241] width 329 height 34
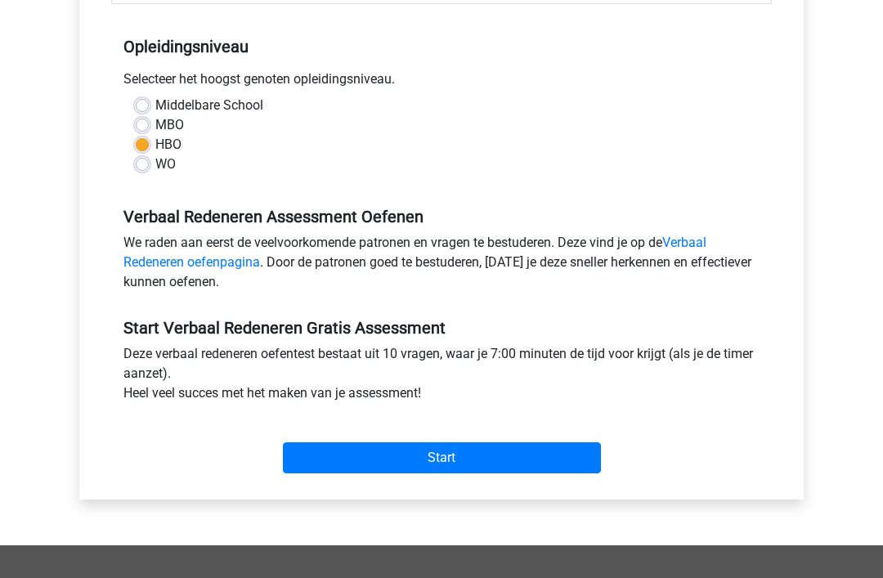
scroll to position [314, 0]
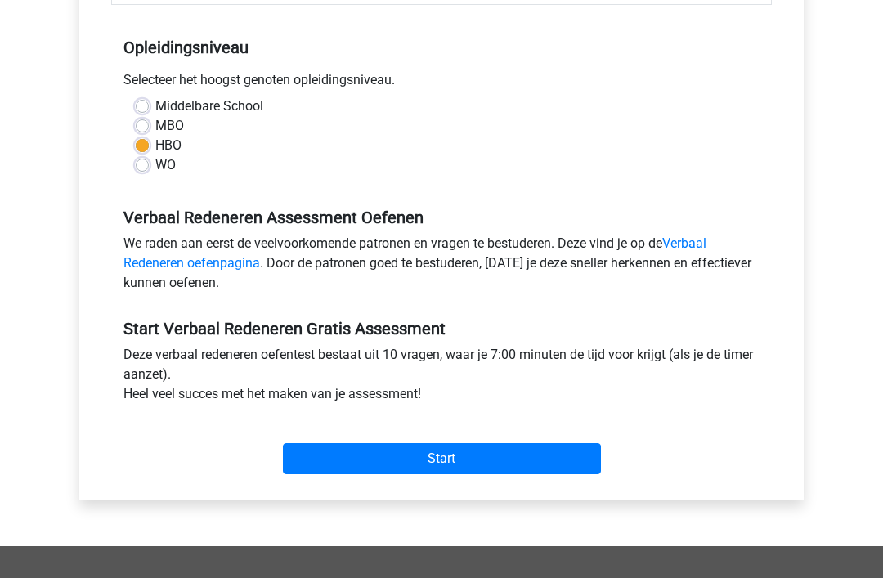
click at [454, 450] on input "Start" at bounding box center [442, 458] width 318 height 31
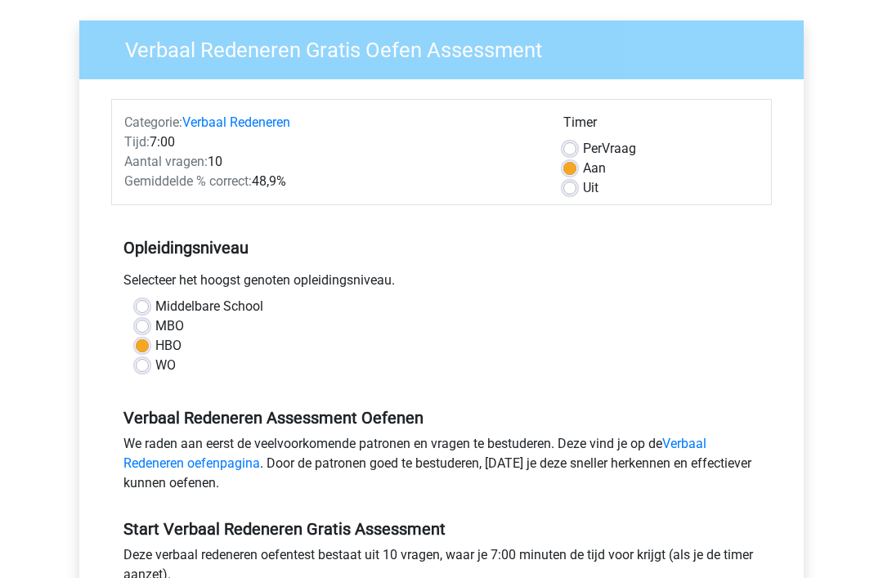
scroll to position [0, 0]
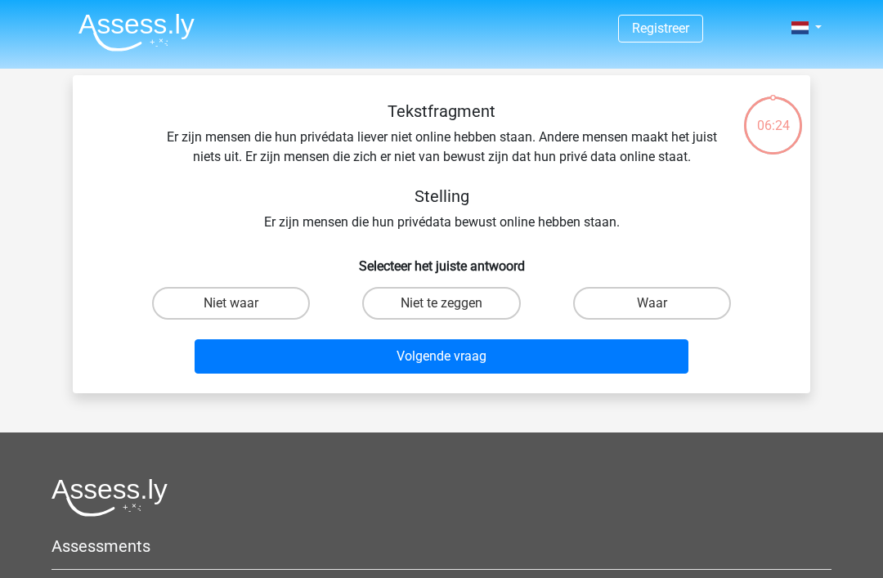
click at [264, 298] on label "Niet waar" at bounding box center [231, 303] width 158 height 33
click at [242, 303] on input "Niet waar" at bounding box center [236, 308] width 11 height 11
radio input "true"
click at [493, 359] on button "Volgende vraag" at bounding box center [442, 356] width 495 height 34
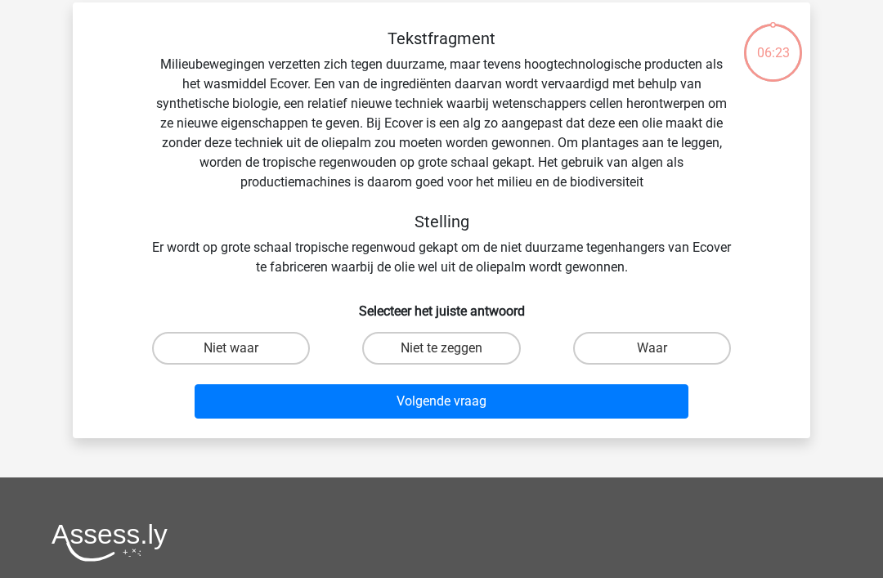
scroll to position [75, 0]
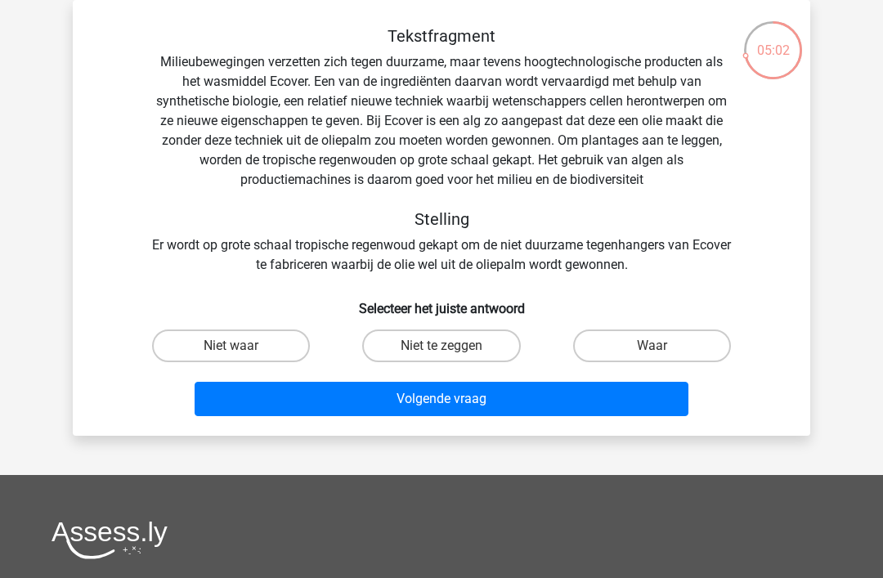
click at [280, 348] on label "Niet waar" at bounding box center [231, 346] width 158 height 33
click at [242, 348] on input "Niet waar" at bounding box center [236, 351] width 11 height 11
radio input "true"
click at [488, 403] on button "Volgende vraag" at bounding box center [442, 399] width 495 height 34
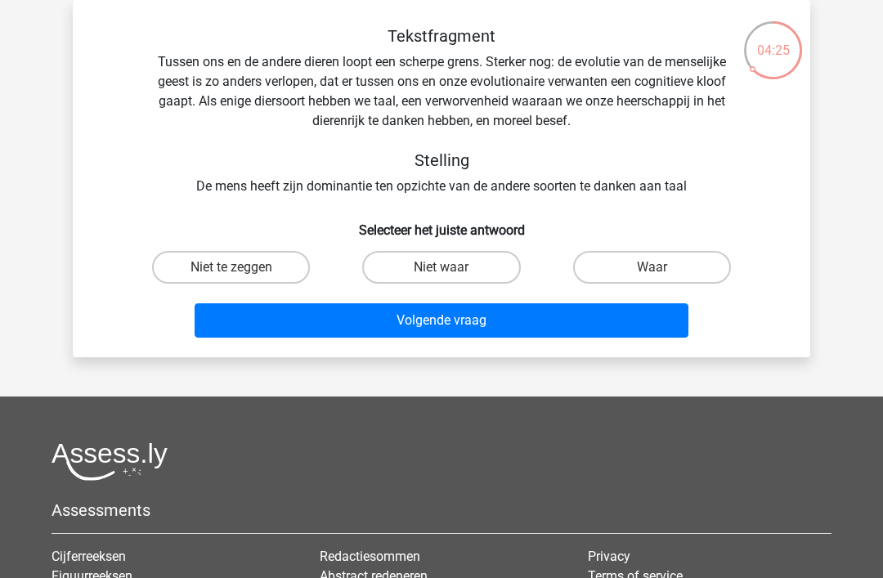
click at [654, 264] on label "Waar" at bounding box center [652, 267] width 158 height 33
click at [654, 267] on input "Waar" at bounding box center [657, 272] width 11 height 11
radio input "true"
click at [595, 313] on button "Volgende vraag" at bounding box center [442, 320] width 495 height 34
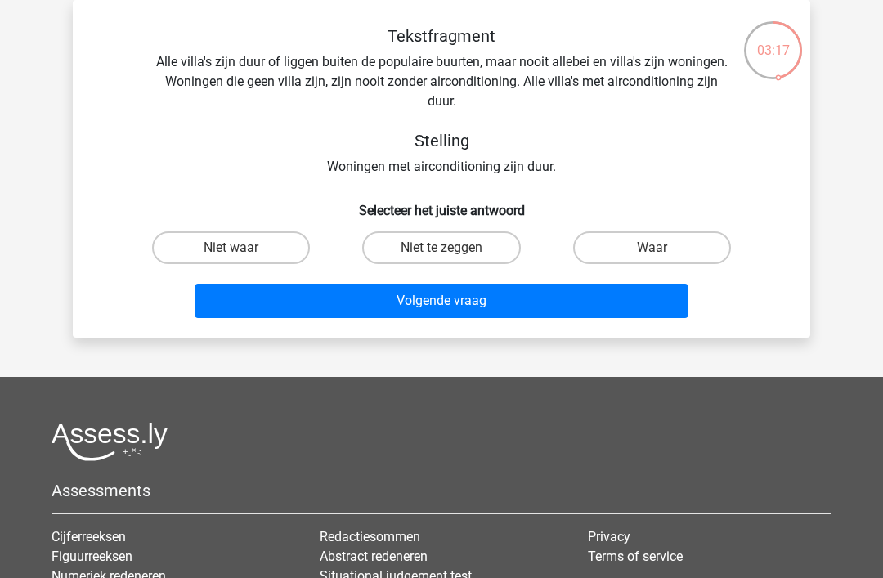
click at [660, 244] on label "Waar" at bounding box center [652, 247] width 158 height 33
click at [660, 248] on input "Waar" at bounding box center [657, 253] width 11 height 11
radio input "true"
click at [576, 301] on button "Volgende vraag" at bounding box center [442, 301] width 495 height 34
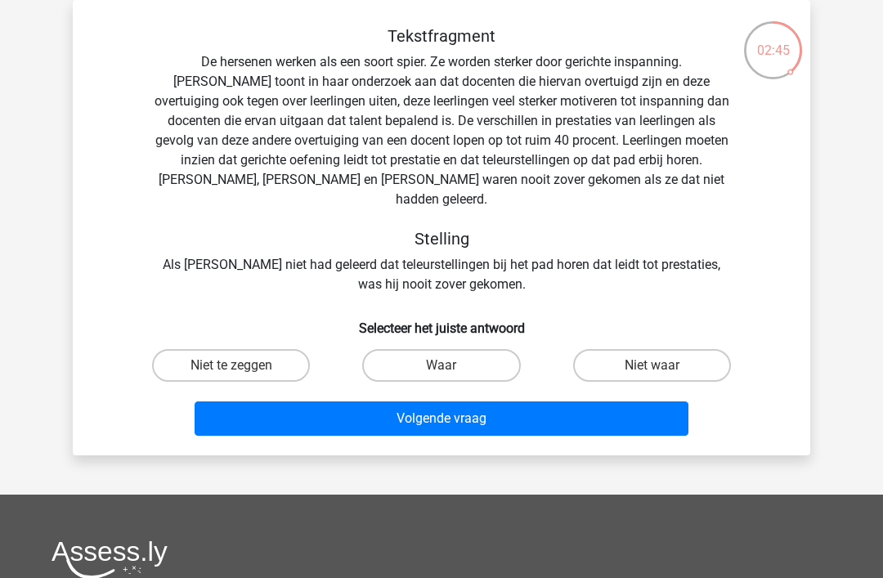
click at [471, 349] on label "Waar" at bounding box center [441, 365] width 158 height 33
click at [452, 366] on input "Waar" at bounding box center [447, 371] width 11 height 11
radio input "true"
click at [539, 402] on button "Volgende vraag" at bounding box center [442, 419] width 495 height 34
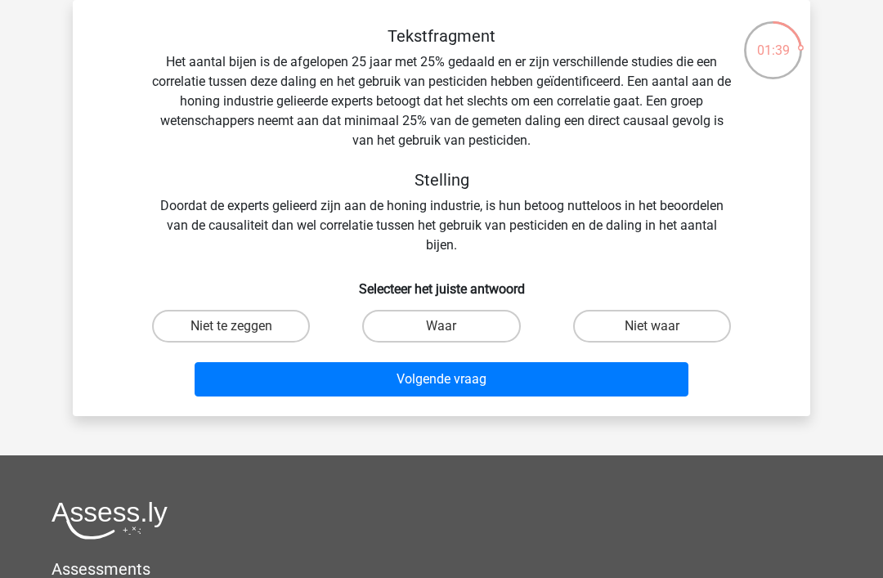
click at [263, 318] on label "Niet te zeggen" at bounding box center [231, 326] width 158 height 33
click at [242, 326] on input "Niet te zeggen" at bounding box center [236, 331] width 11 height 11
radio input "true"
click at [464, 386] on button "Volgende vraag" at bounding box center [442, 379] width 495 height 34
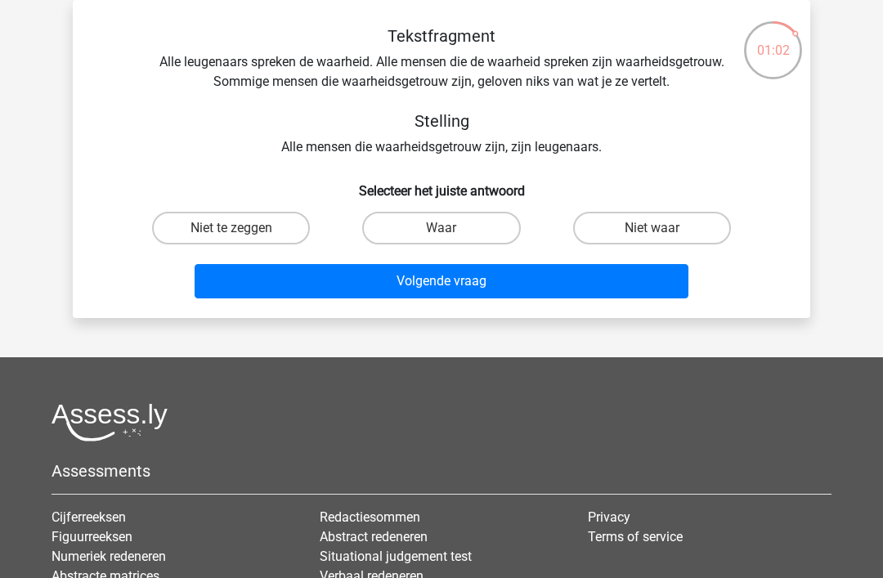
click at [479, 227] on label "Waar" at bounding box center [441, 228] width 158 height 33
click at [452, 228] on input "Waar" at bounding box center [447, 233] width 11 height 11
radio input "true"
click at [497, 272] on button "Volgende vraag" at bounding box center [442, 281] width 495 height 34
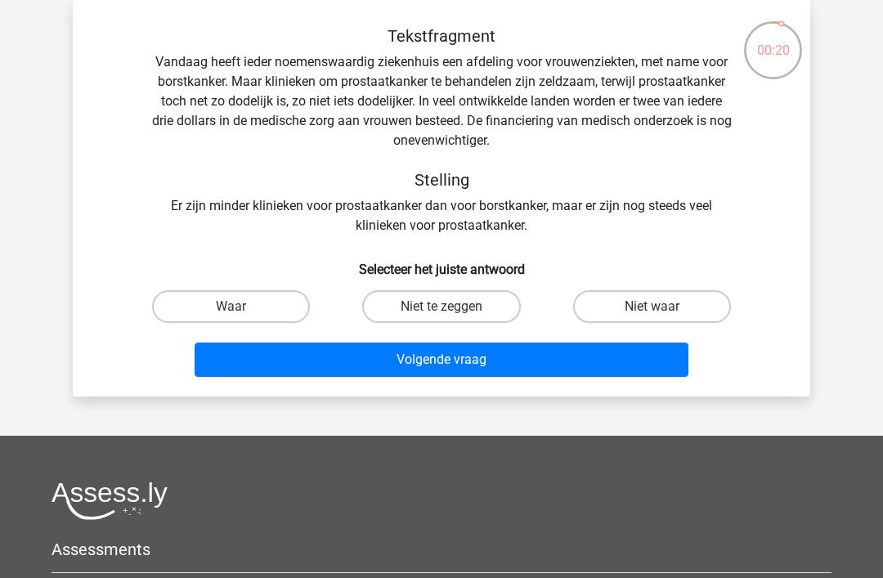
click at [631, 307] on label "Niet waar" at bounding box center [652, 306] width 158 height 33
click at [652, 307] on input "Niet waar" at bounding box center [657, 312] width 11 height 11
radio input "true"
click at [564, 357] on button "Volgende vraag" at bounding box center [442, 360] width 495 height 34
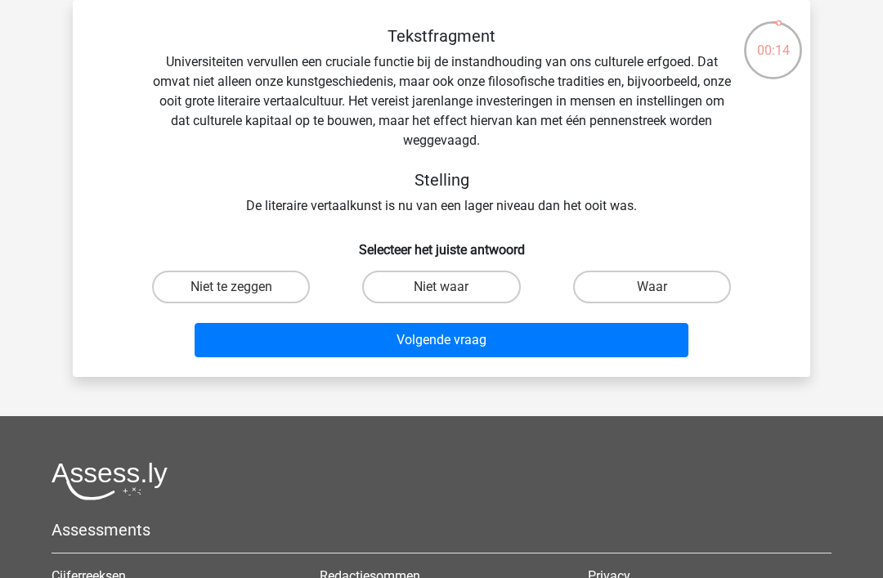
click at [631, 278] on label "Waar" at bounding box center [652, 287] width 158 height 33
click at [652, 287] on input "Waar" at bounding box center [657, 292] width 11 height 11
radio input "true"
click at [579, 330] on button "Volgende vraag" at bounding box center [442, 340] width 495 height 34
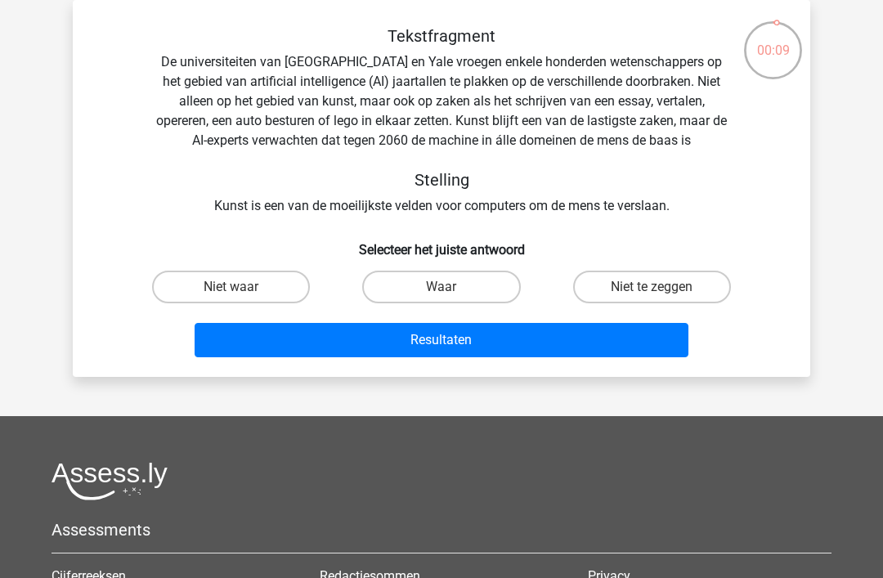
click at [461, 288] on label "Waar" at bounding box center [441, 287] width 158 height 33
click at [452, 288] on input "Waar" at bounding box center [447, 292] width 11 height 11
radio input "true"
click at [523, 325] on button "Resultaten" at bounding box center [442, 340] width 495 height 34
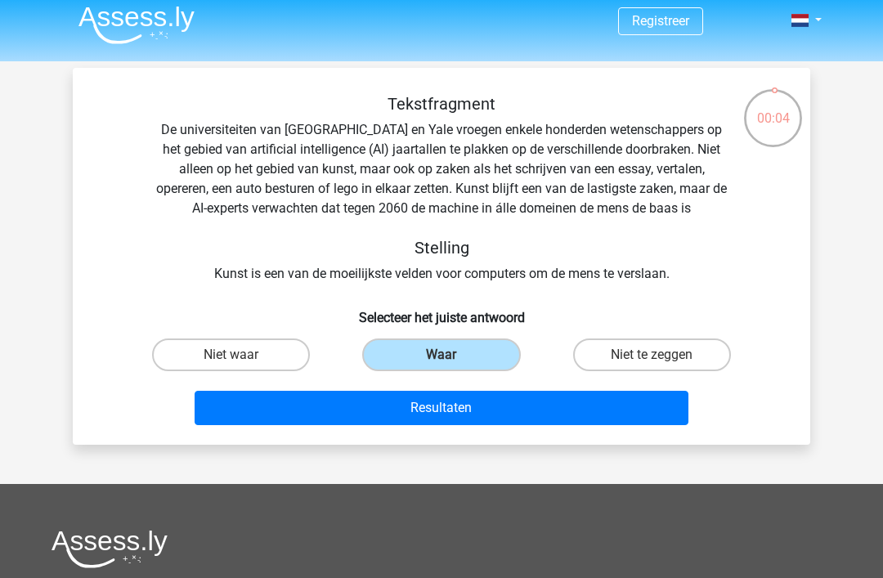
scroll to position [0, 0]
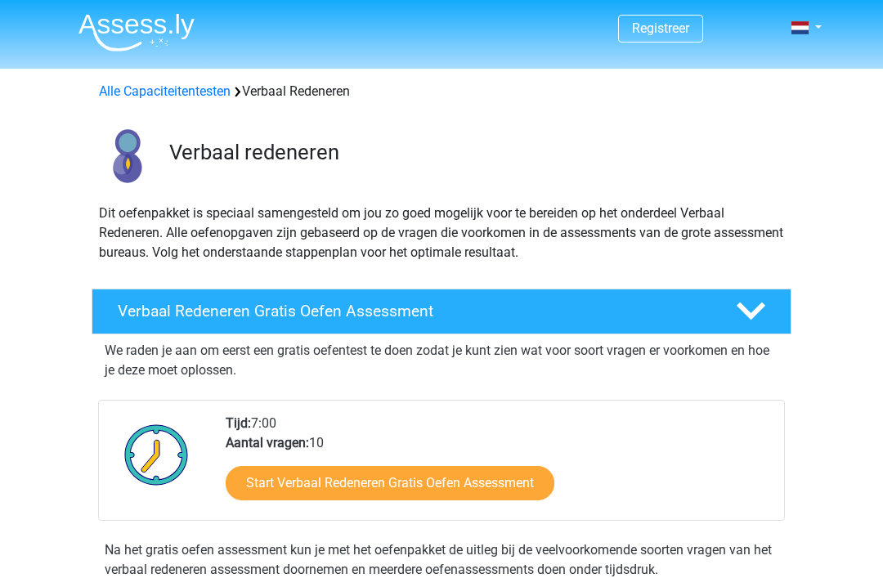
scroll to position [295, 0]
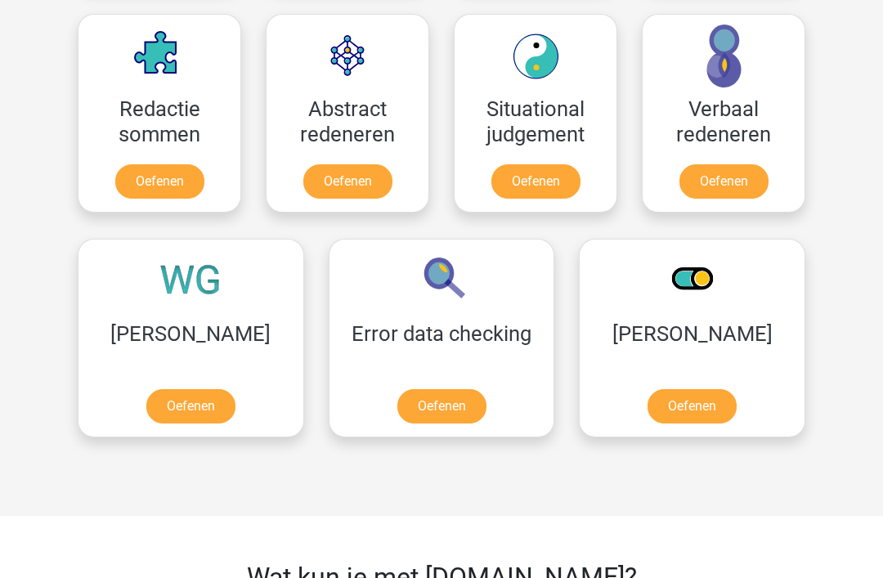
scroll to position [1202, 0]
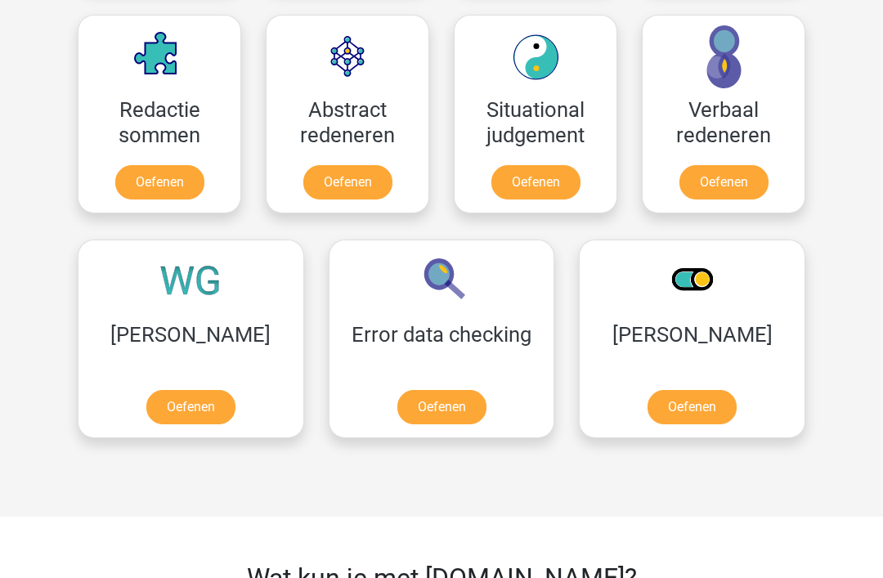
click at [648, 400] on link "Oefenen" at bounding box center [692, 407] width 89 height 34
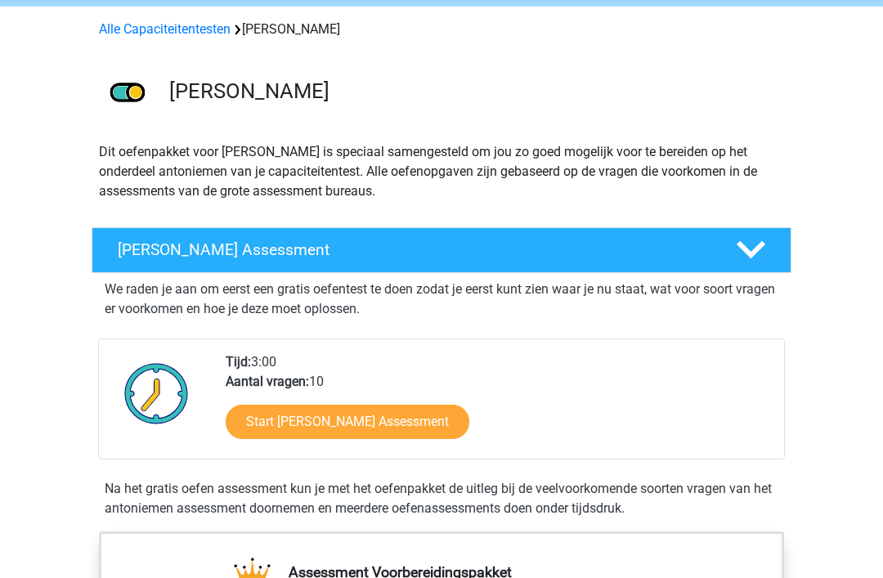
click at [470, 420] on link "Start Antoniemen Gratis Oefen Assessment" at bounding box center [348, 423] width 244 height 34
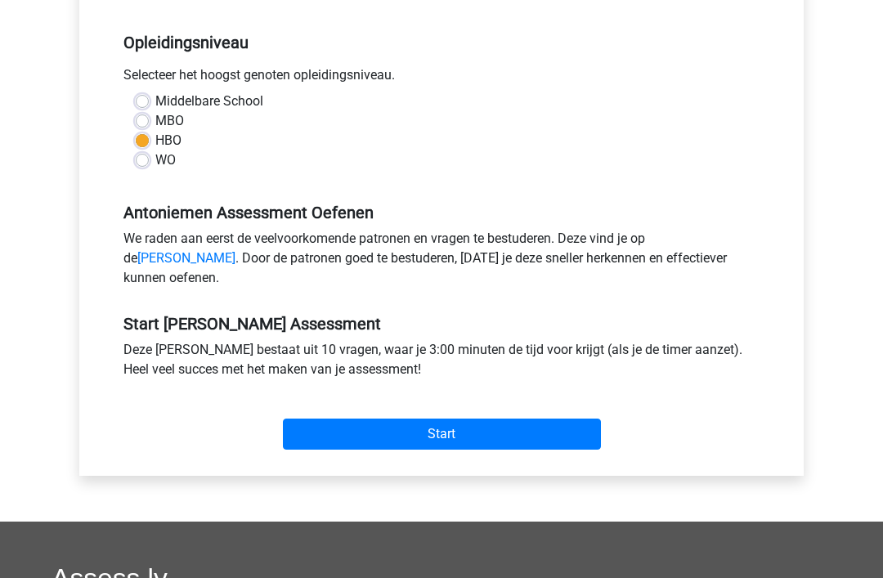
scroll to position [320, 0]
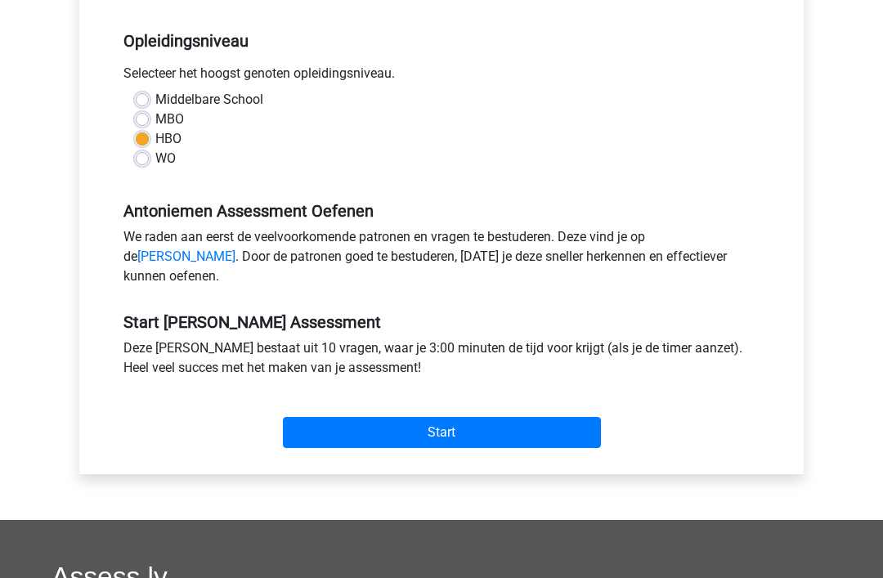
click at [471, 445] on input "Start" at bounding box center [442, 433] width 318 height 31
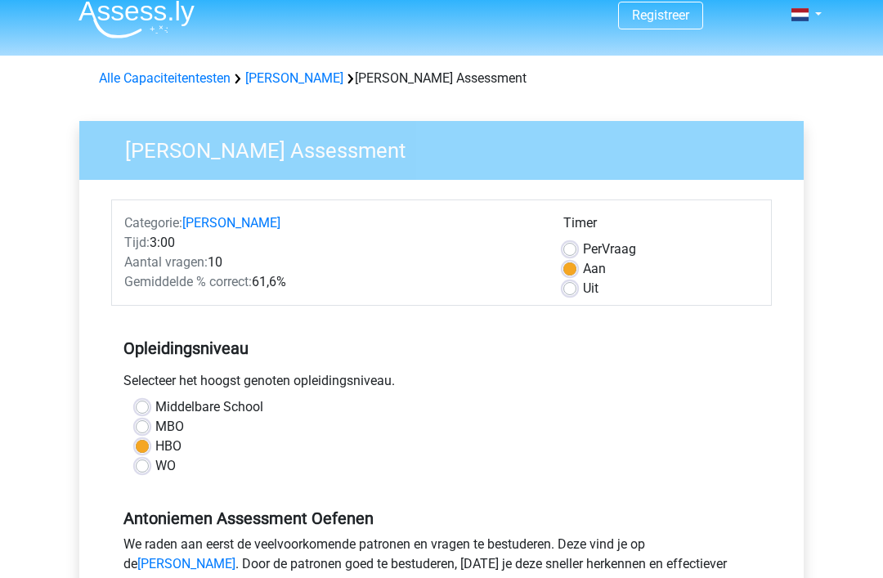
scroll to position [0, 0]
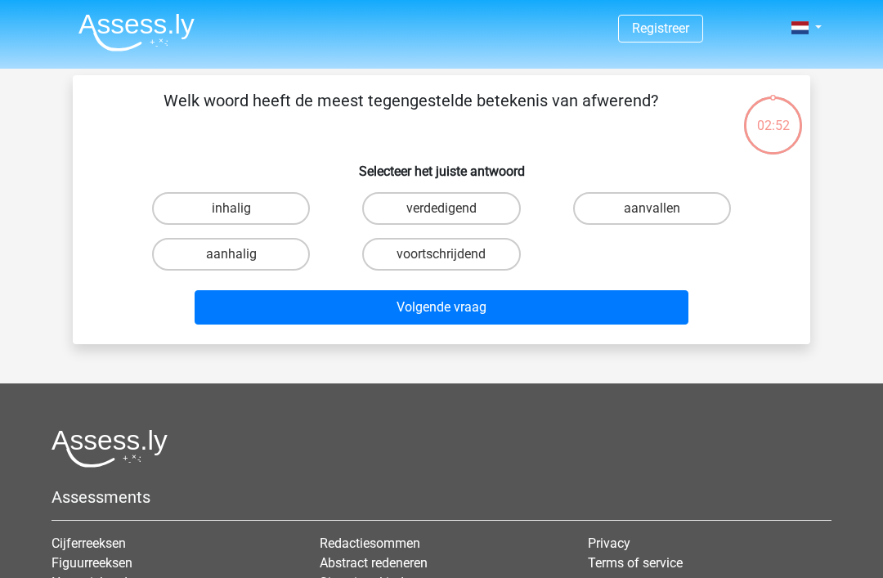
click at [266, 254] on label "aanhalig" at bounding box center [231, 254] width 158 height 33
click at [242, 254] on input "aanhalig" at bounding box center [236, 259] width 11 height 11
radio input "true"
click at [510, 305] on button "Volgende vraag" at bounding box center [442, 307] width 495 height 34
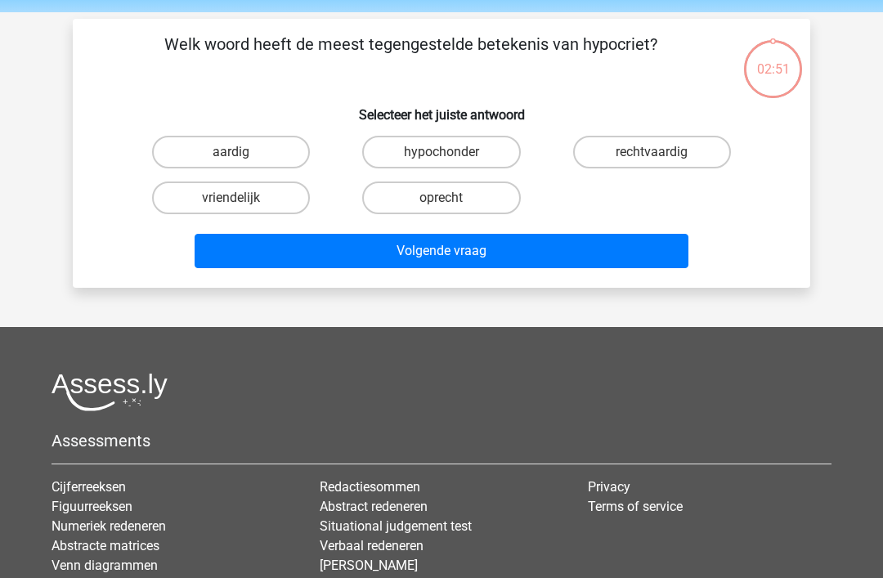
scroll to position [75, 0]
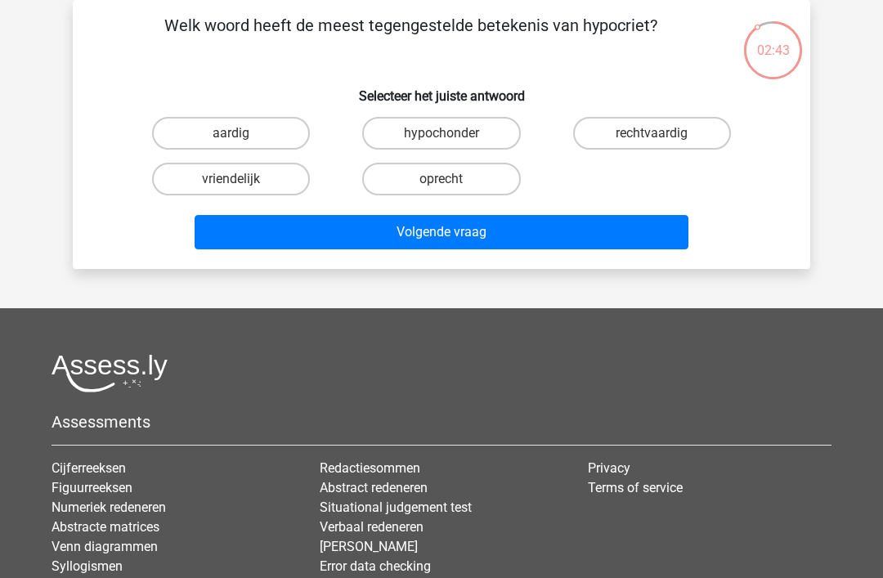
click at [467, 173] on label "oprecht" at bounding box center [441, 179] width 158 height 33
click at [452, 179] on input "oprecht" at bounding box center [447, 184] width 11 height 11
radio input "true"
click at [559, 226] on button "Volgende vraag" at bounding box center [442, 232] width 495 height 34
click at [654, 132] on label "beëindigen" at bounding box center [652, 133] width 158 height 33
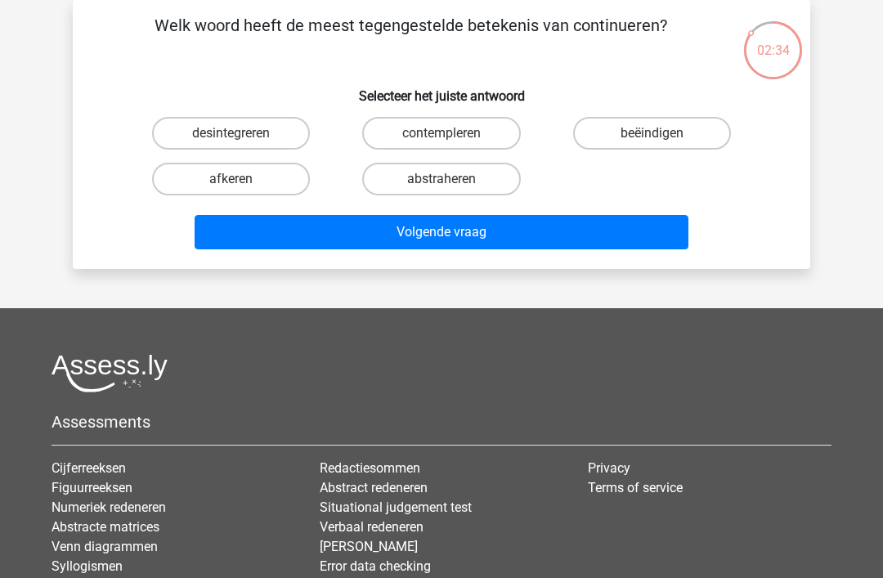
click at [654, 133] on input "beëindigen" at bounding box center [657, 138] width 11 height 11
radio input "true"
click at [554, 225] on button "Volgende vraag" at bounding box center [442, 232] width 495 height 34
click at [493, 128] on label "afgevallen" at bounding box center [441, 133] width 158 height 33
click at [452, 133] on input "afgevallen" at bounding box center [447, 138] width 11 height 11
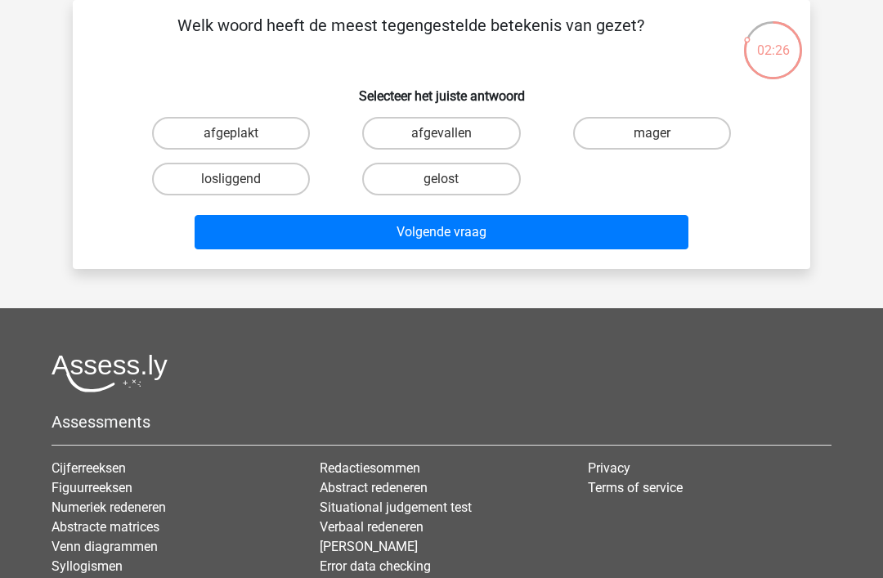
radio input "true"
click at [564, 231] on button "Volgende vraag" at bounding box center [442, 232] width 495 height 34
click at [672, 130] on label "afwerend" at bounding box center [652, 133] width 158 height 33
click at [663, 133] on input "afwerend" at bounding box center [657, 138] width 11 height 11
radio input "true"
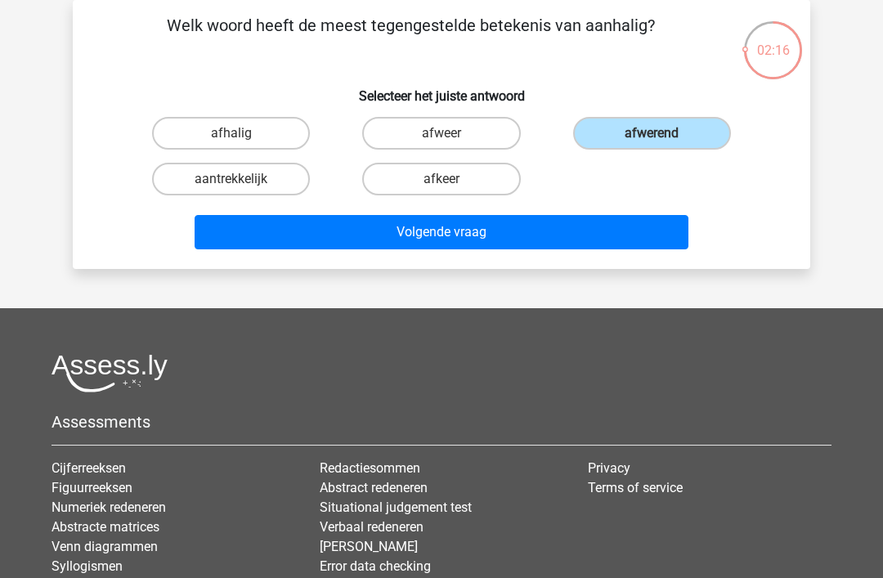
click at [559, 221] on button "Volgende vraag" at bounding box center [442, 232] width 495 height 34
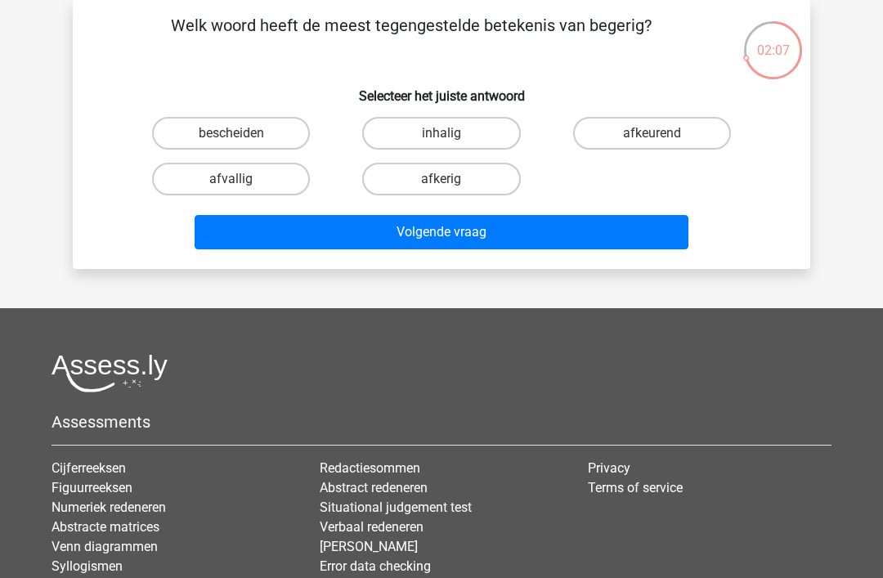
click at [483, 180] on label "afkerig" at bounding box center [441, 179] width 158 height 33
click at [452, 180] on input "afkerig" at bounding box center [447, 184] width 11 height 11
radio input "true"
click at [549, 226] on button "Volgende vraag" at bounding box center [442, 232] width 495 height 34
click at [266, 173] on label "afschaffen" at bounding box center [231, 179] width 158 height 33
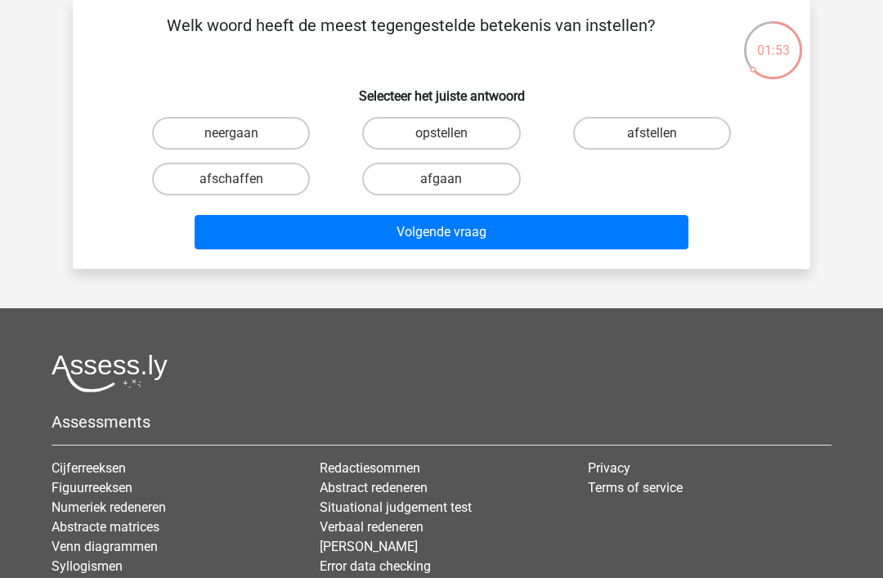
click at [242, 179] on input "afschaffen" at bounding box center [236, 184] width 11 height 11
radio input "true"
click at [506, 226] on button "Volgende vraag" at bounding box center [442, 232] width 495 height 34
click at [469, 131] on label "veel" at bounding box center [441, 133] width 158 height 33
click at [452, 133] on input "veel" at bounding box center [447, 138] width 11 height 11
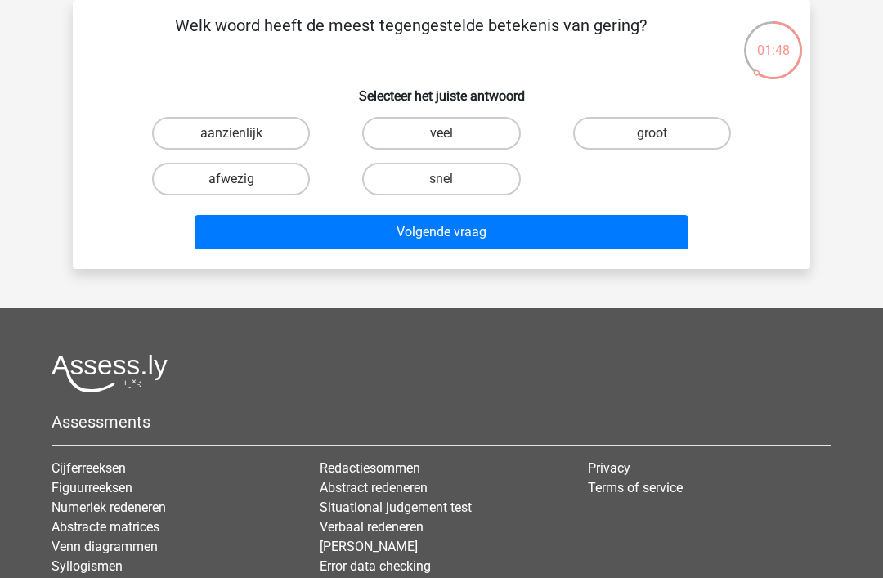
radio input "true"
click at [540, 219] on button "Volgende vraag" at bounding box center [442, 232] width 495 height 34
click at [469, 130] on label "lomp" at bounding box center [441, 133] width 158 height 33
click at [452, 133] on input "lomp" at bounding box center [447, 138] width 11 height 11
radio input "true"
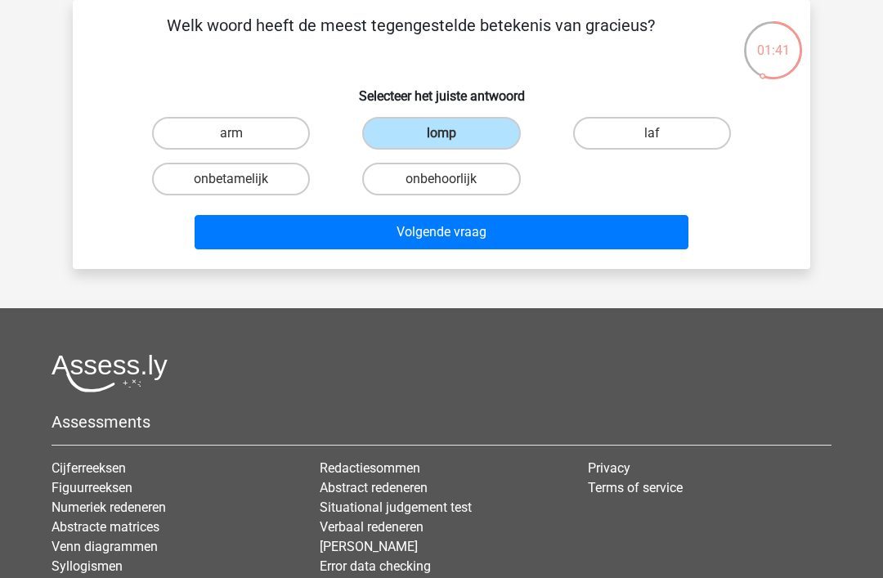
click at [557, 218] on button "Volgende vraag" at bounding box center [442, 232] width 495 height 34
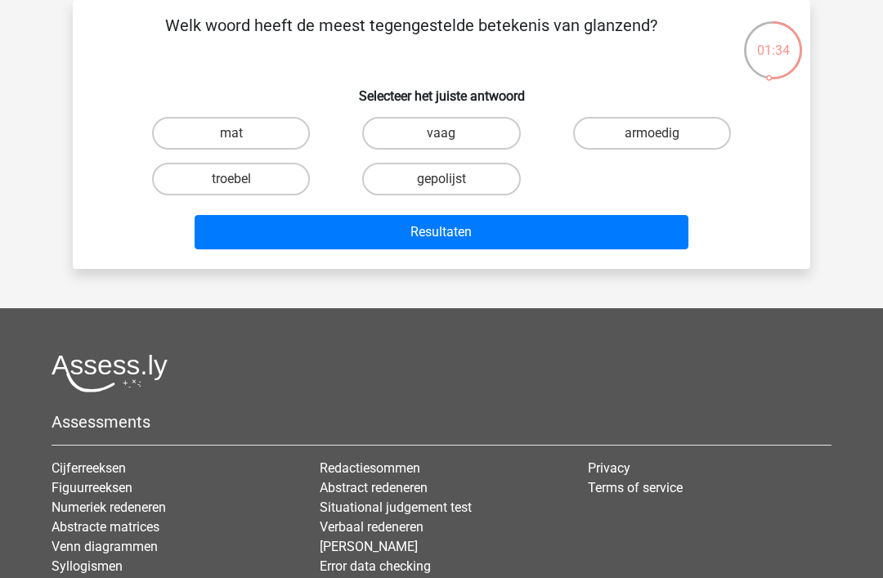
click at [273, 133] on label "mat" at bounding box center [231, 133] width 158 height 33
click at [242, 133] on input "mat" at bounding box center [236, 138] width 11 height 11
radio input "true"
click at [519, 231] on button "Resultaten" at bounding box center [442, 232] width 495 height 34
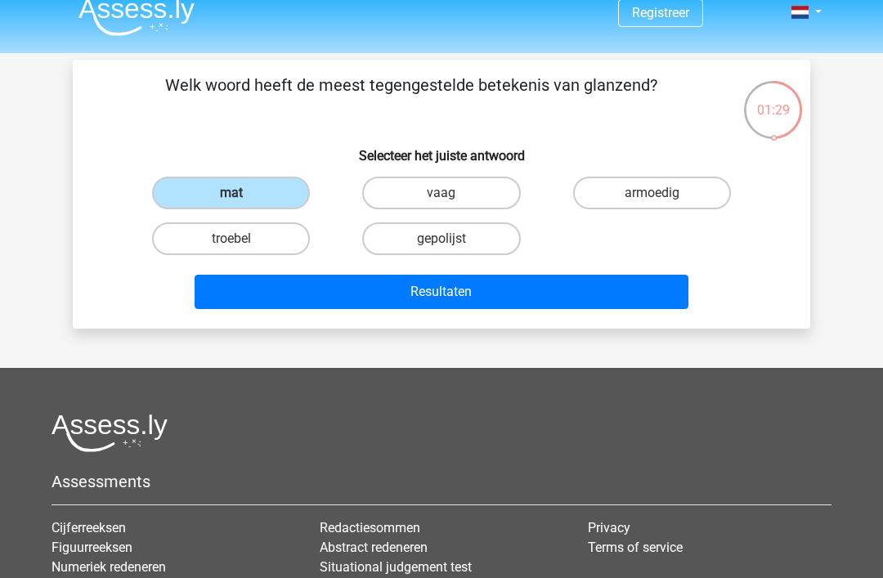
scroll to position [0, 0]
